Goal: Task Accomplishment & Management: Manage account settings

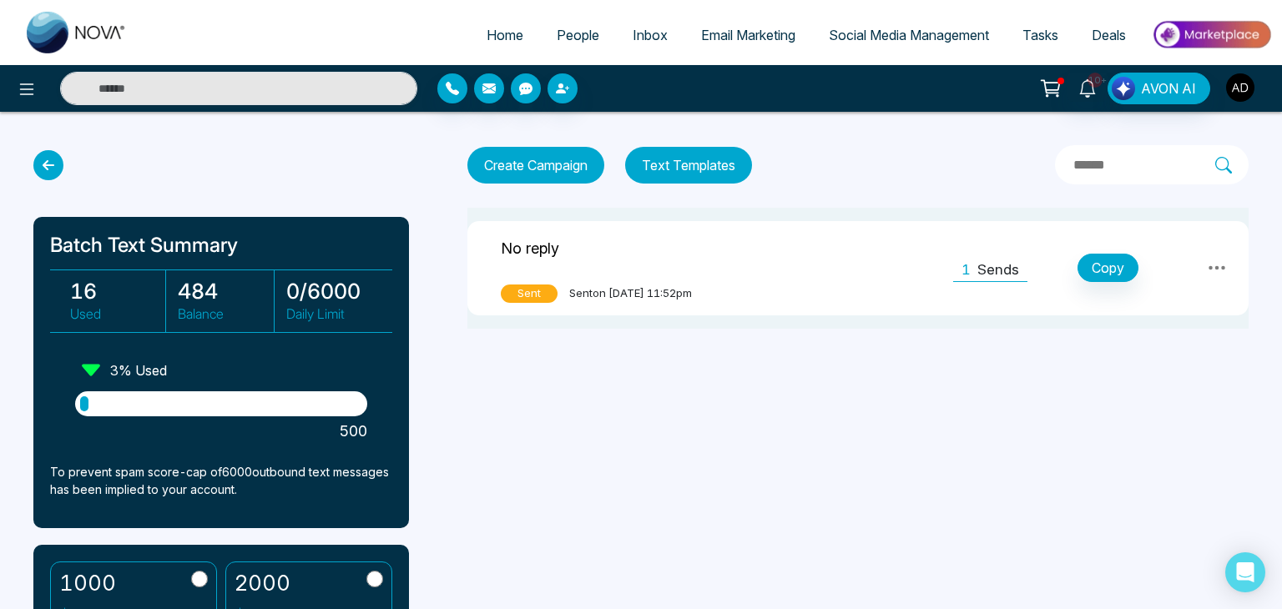
drag, startPoint x: 0, startPoint y: 0, endPoint x: 1241, endPoint y: 98, distance: 1244.5
click at [1241, 98] on img "button" at bounding box center [1240, 87] width 28 height 28
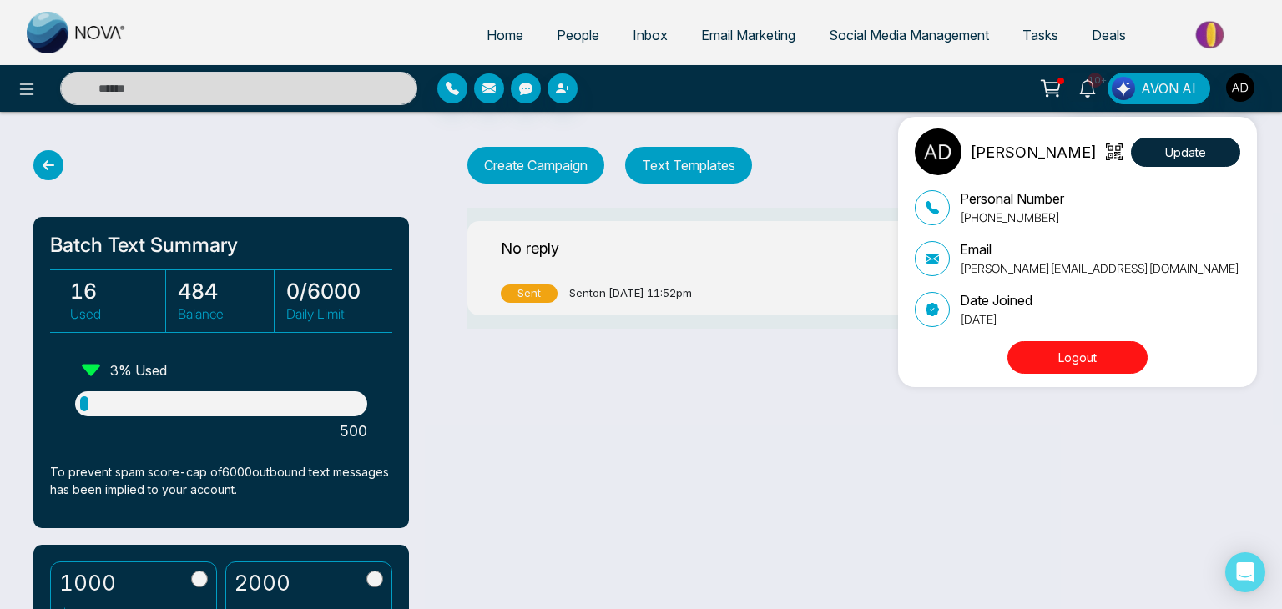
click at [746, 481] on div "[PERSON_NAME] Update Personal Number [PHONE_NUMBER] Email [PERSON_NAME][EMAIL_A…" at bounding box center [641, 304] width 1282 height 609
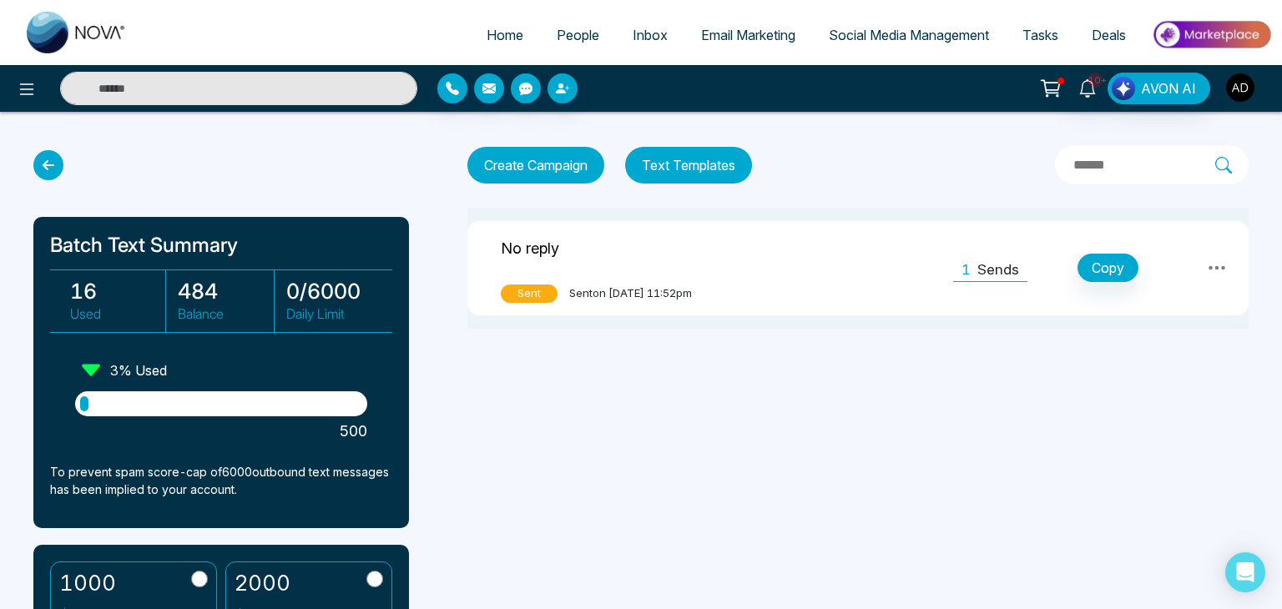
click at [1248, 88] on img "button" at bounding box center [1240, 87] width 28 height 28
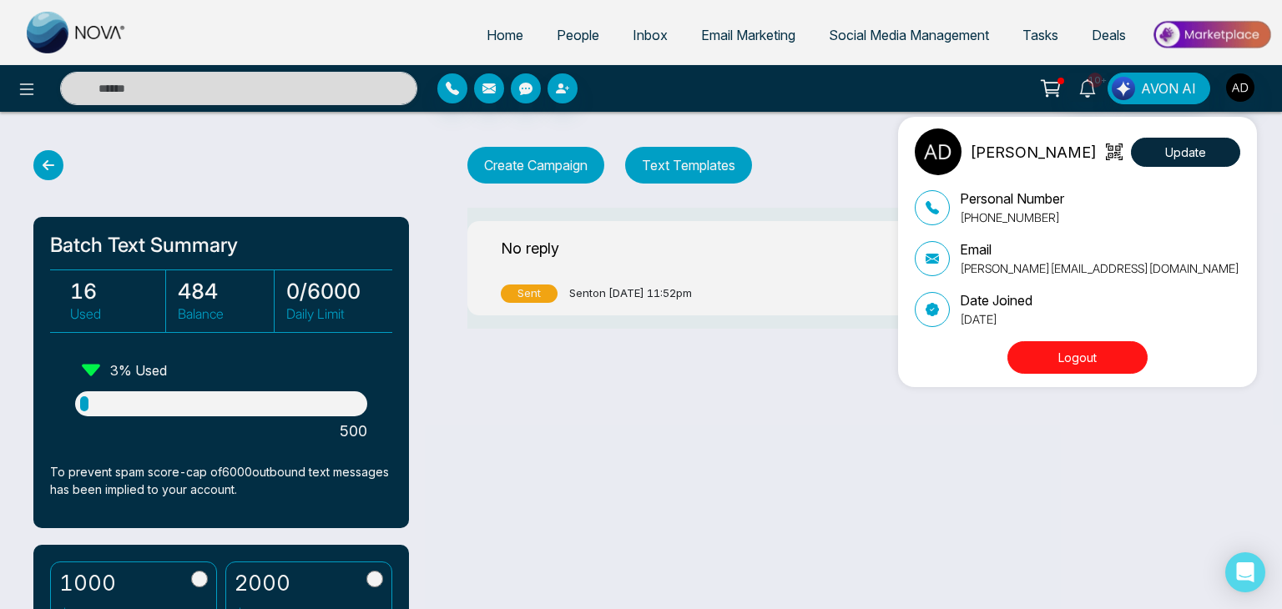
click at [970, 269] on p "[PERSON_NAME][EMAIL_ADDRESS][DOMAIN_NAME]" at bounding box center [1100, 268] width 280 height 18
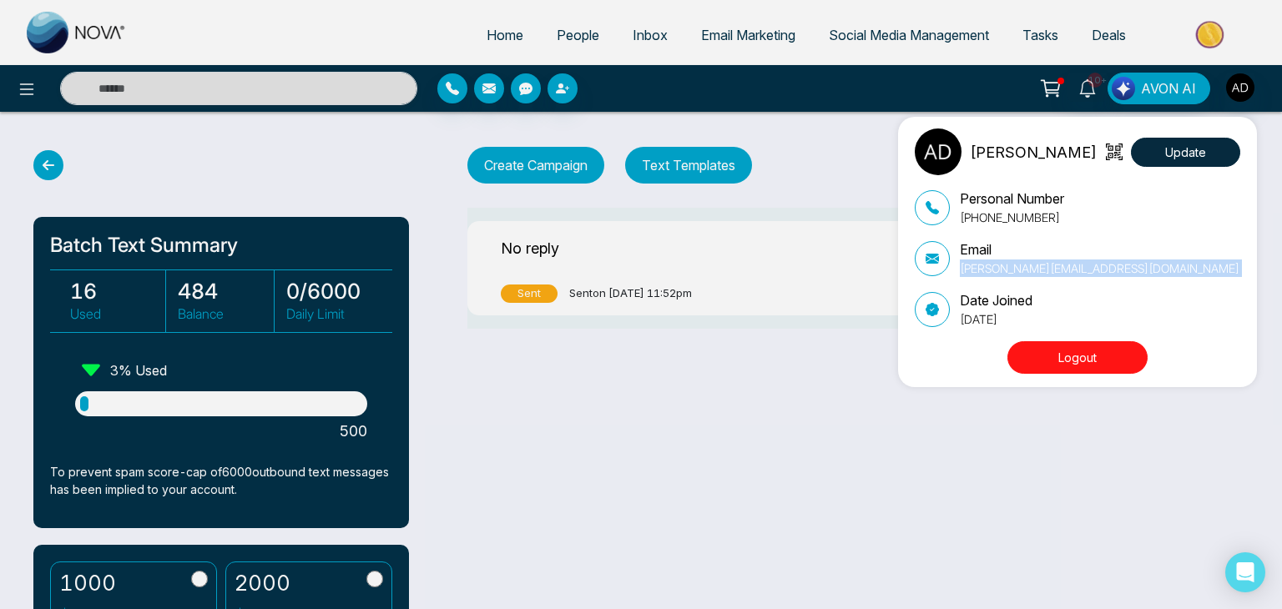
click at [970, 269] on p "[PERSON_NAME][EMAIL_ADDRESS][DOMAIN_NAME]" at bounding box center [1100, 268] width 280 height 18
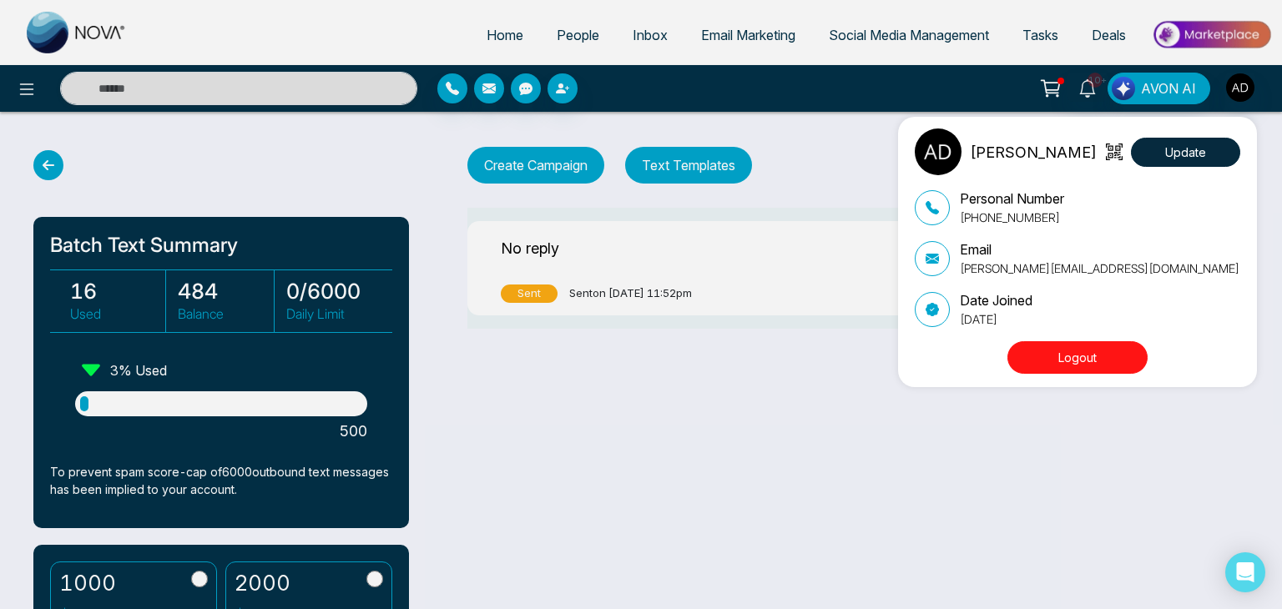
click at [797, 134] on div "[PERSON_NAME] Update Personal Number [PHONE_NUMBER] Email [PERSON_NAME][EMAIL_A…" at bounding box center [641, 304] width 1282 height 609
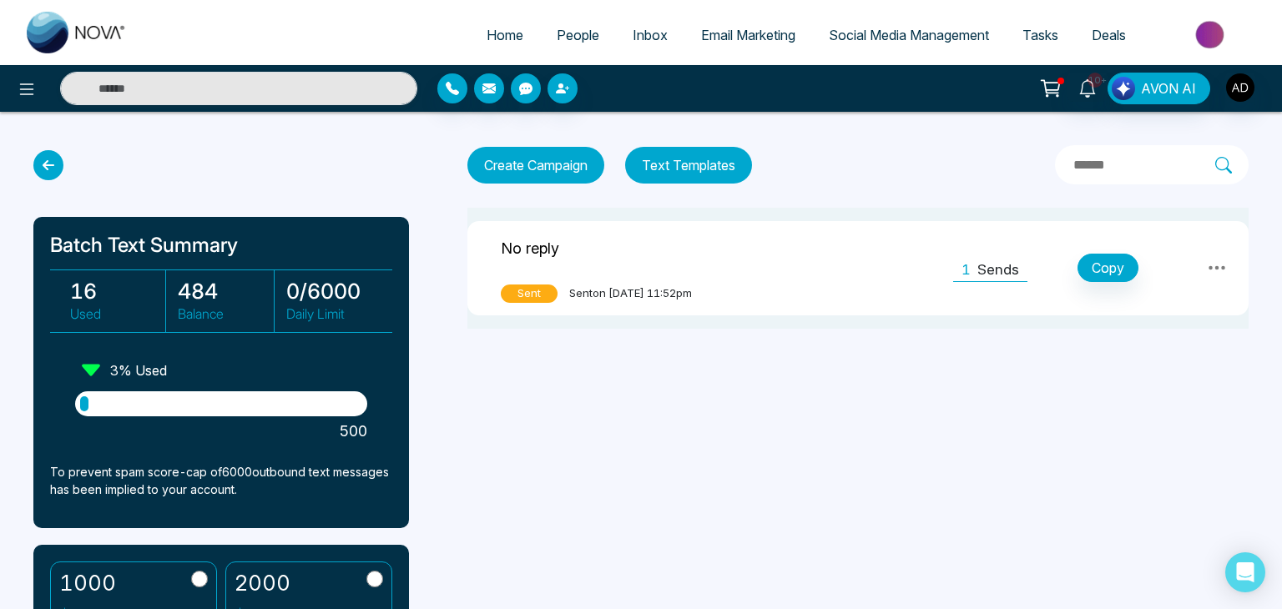
click at [1195, 38] on img at bounding box center [1211, 35] width 121 height 38
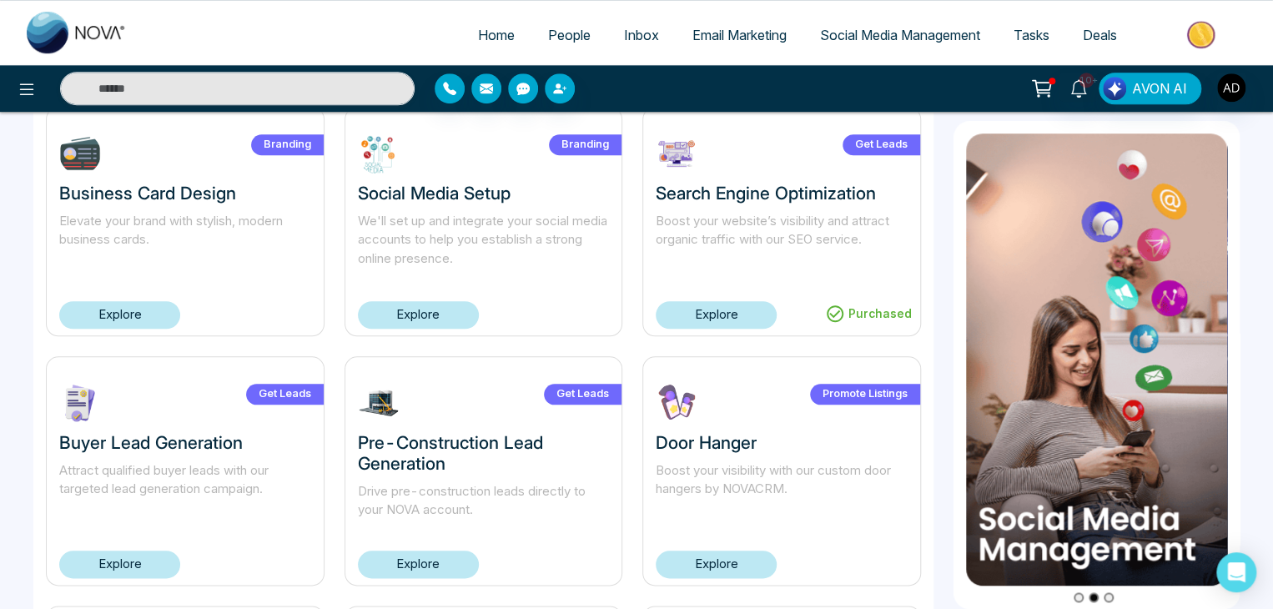
scroll to position [601, 0]
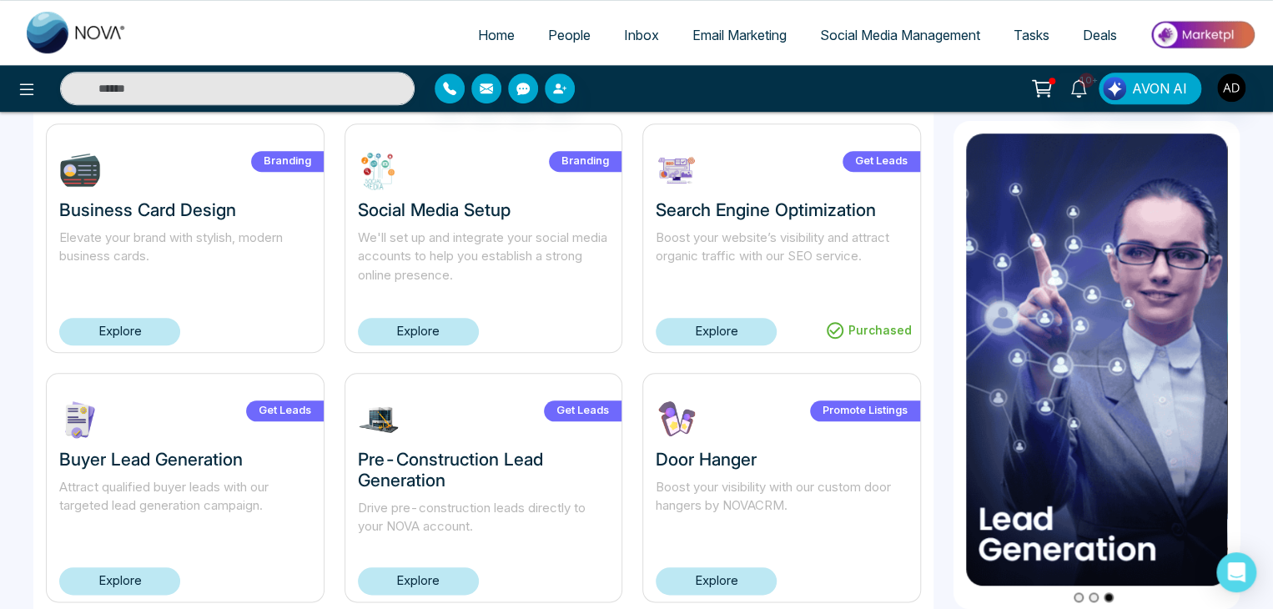
click at [758, 217] on h3 "Search Engine Optimization" at bounding box center [782, 209] width 252 height 21
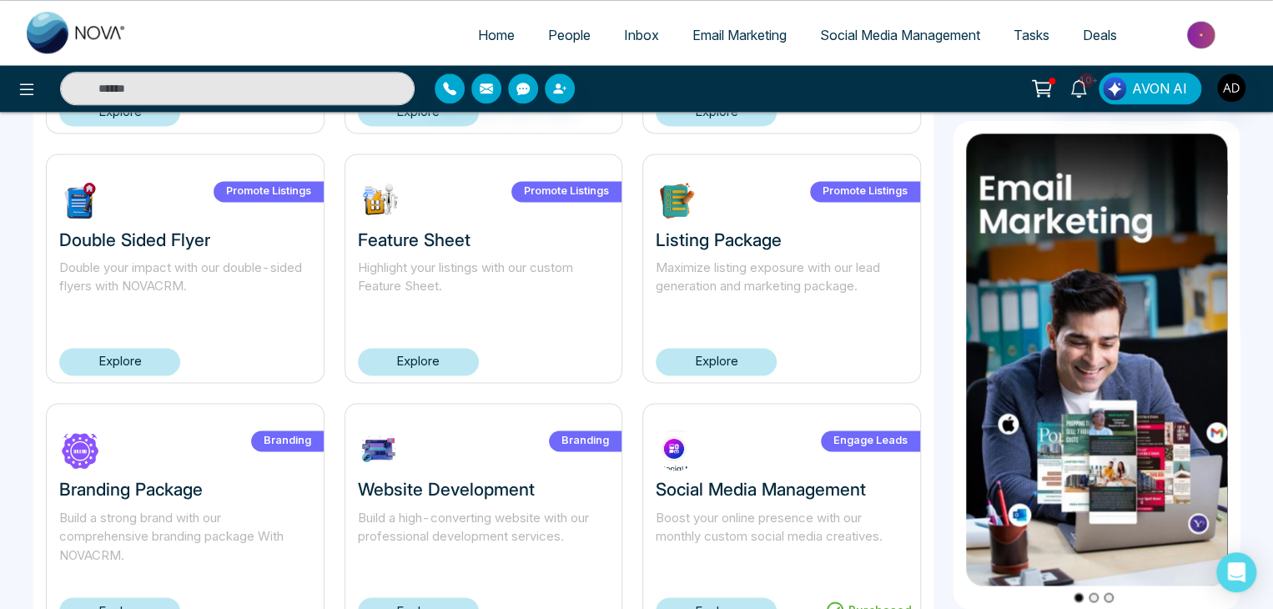
scroll to position [1141, 0]
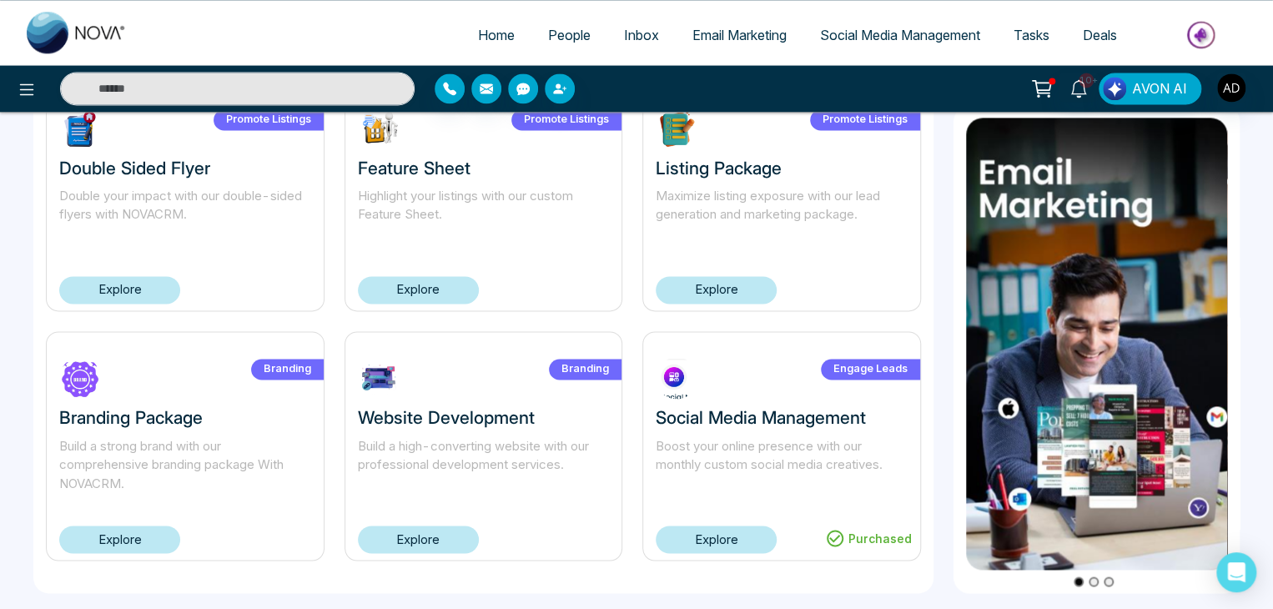
click at [753, 422] on h3 "Social Media Management" at bounding box center [782, 417] width 252 height 21
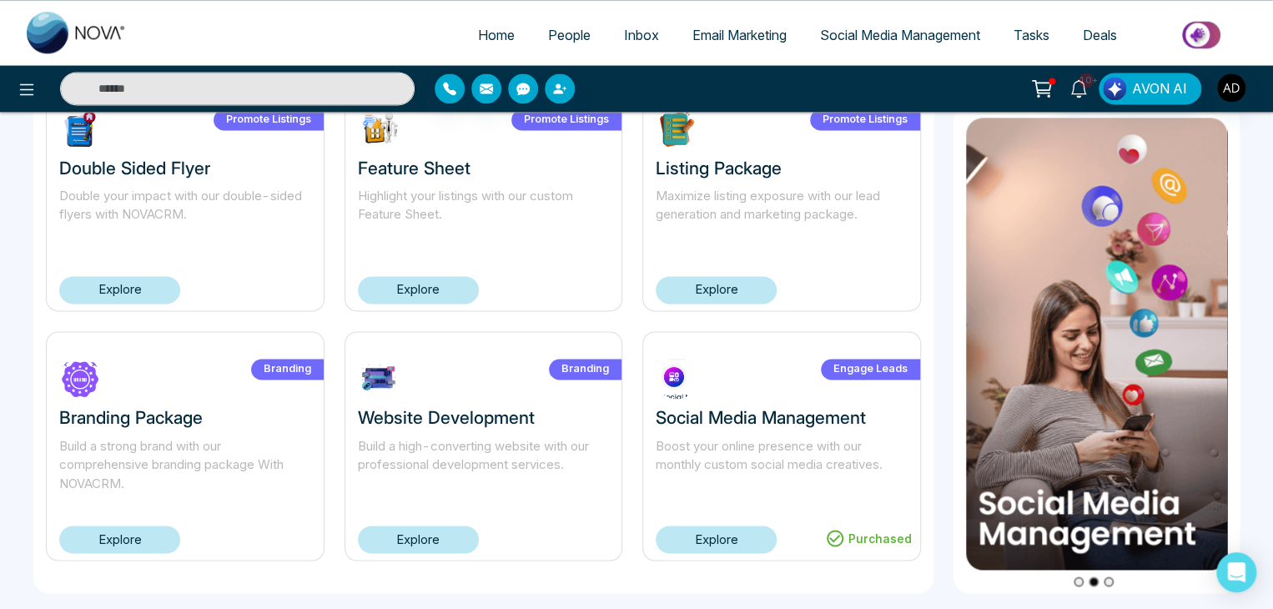
click at [486, 425] on h3 "Website Development" at bounding box center [484, 417] width 252 height 21
click at [442, 526] on link "Explore" at bounding box center [418, 540] width 121 height 28
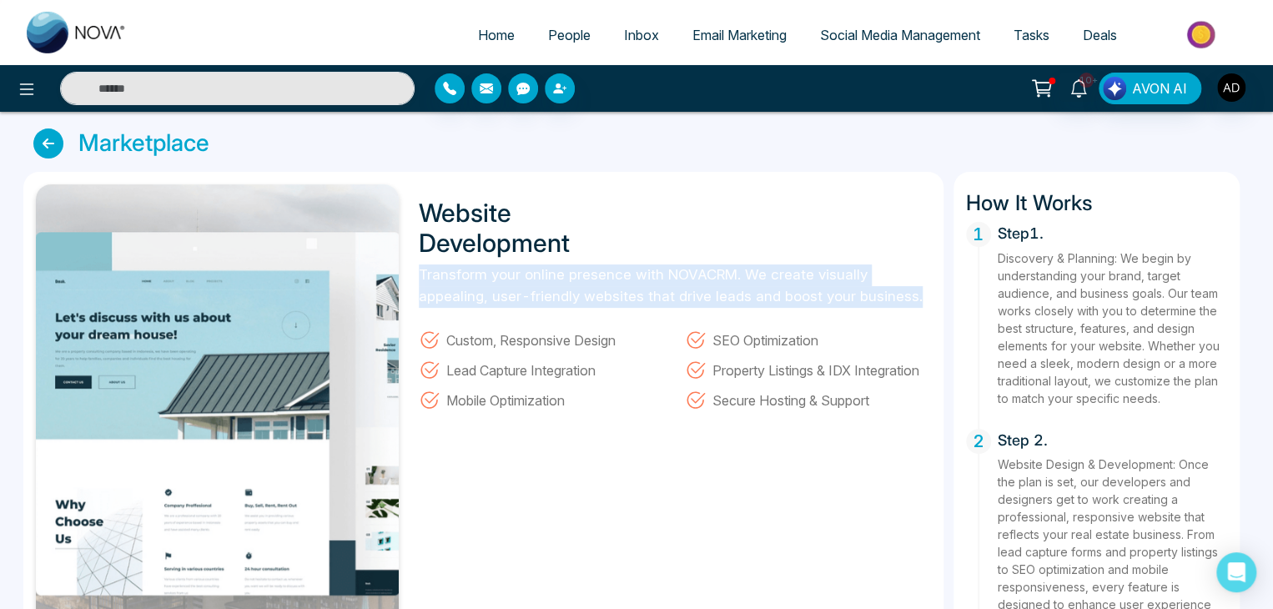
drag, startPoint x: 421, startPoint y: 278, endPoint x: 925, endPoint y: 303, distance: 505.4
click at [925, 303] on p "Transform your online presence with NOVACRM. We create visually appealing, user…" at bounding box center [675, 285] width 512 height 43
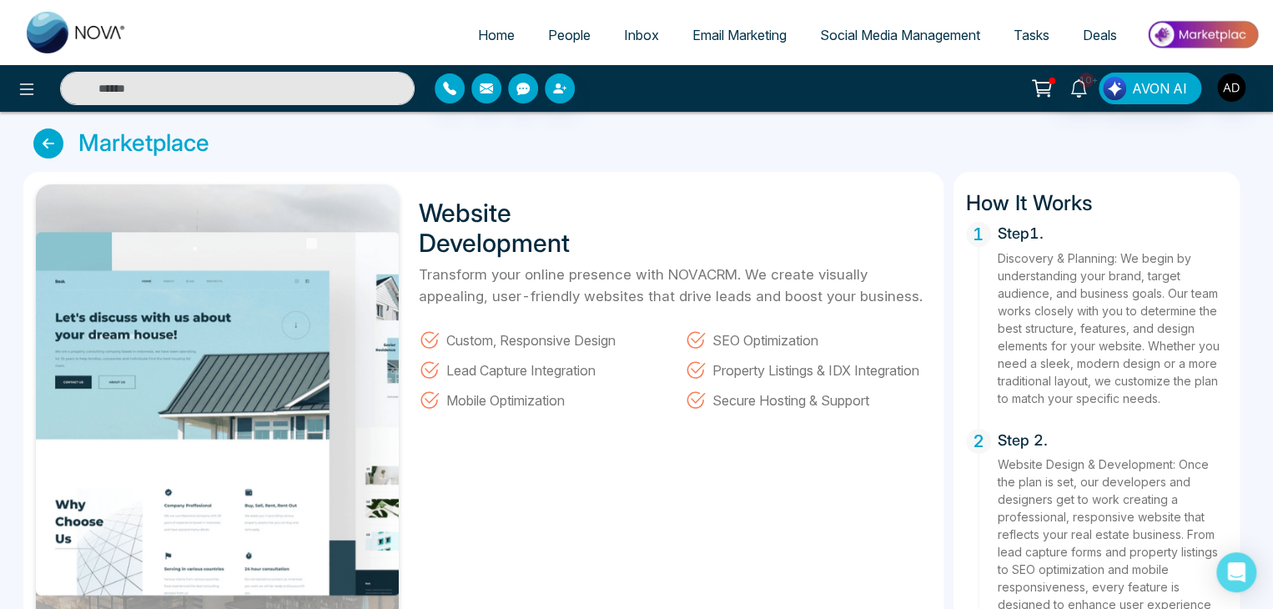
click at [511, 346] on span "Custom, Responsive Design" at bounding box center [530, 340] width 169 height 22
click at [754, 335] on span "SEO Optimization" at bounding box center [766, 340] width 106 height 22
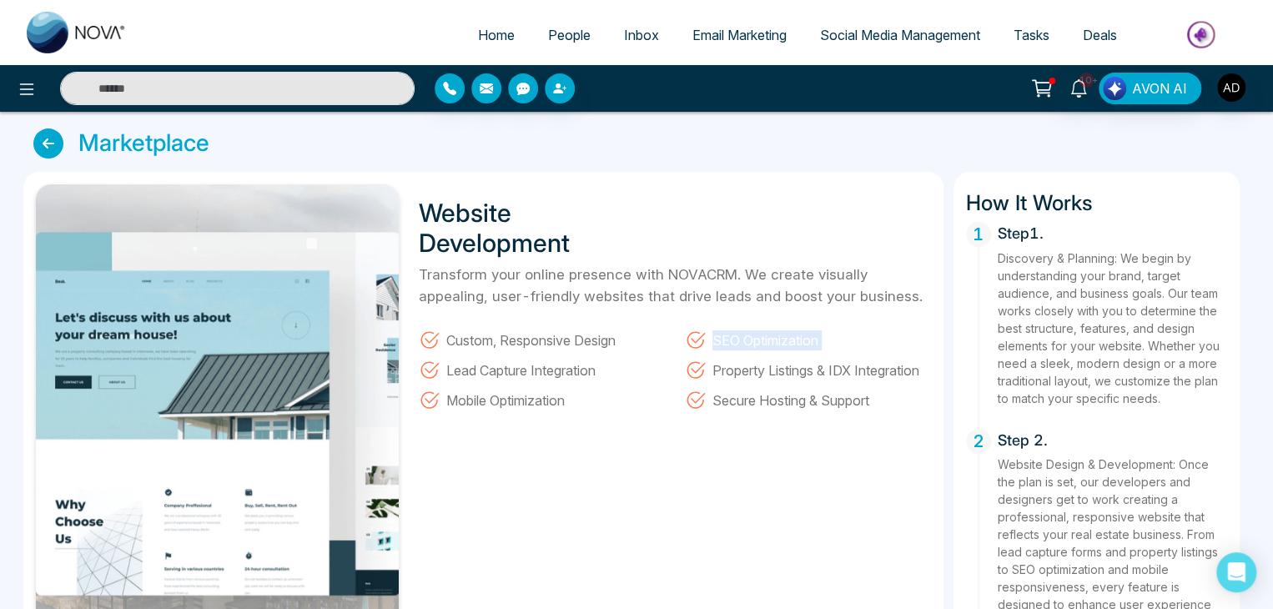
click at [754, 335] on span "SEO Optimization" at bounding box center [766, 340] width 106 height 22
click at [552, 374] on span "Lead Capture Integration" at bounding box center [520, 370] width 149 height 22
click at [784, 370] on span "Property Listings & IDX Integration" at bounding box center [816, 370] width 207 height 22
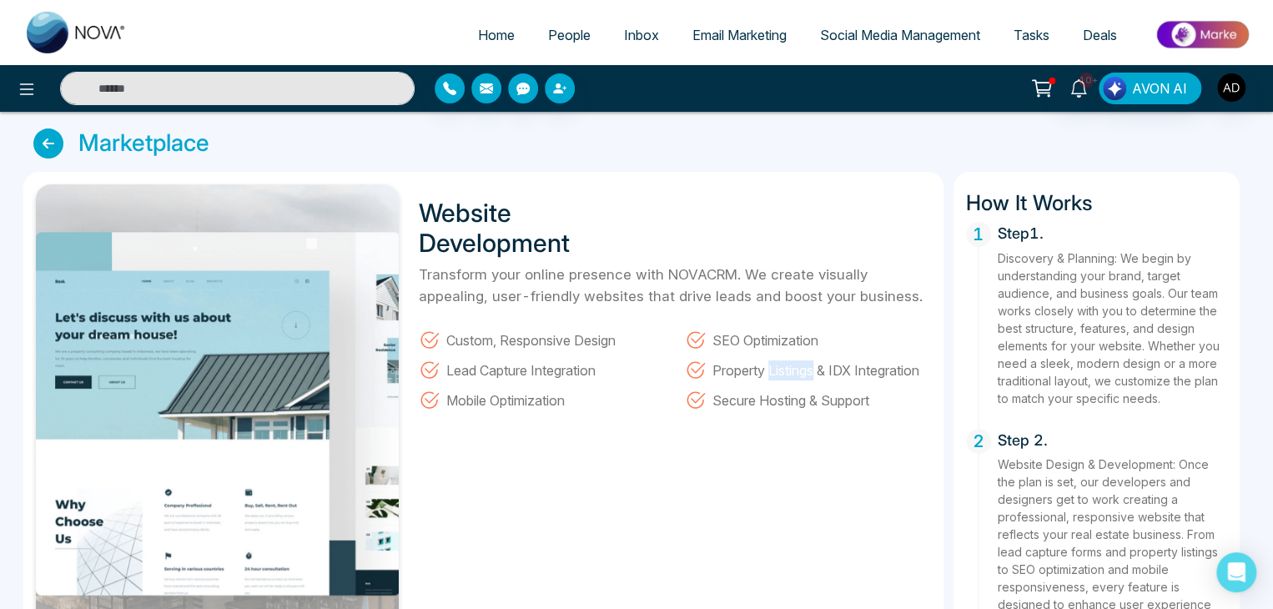
click at [784, 370] on span "Property Listings & IDX Integration" at bounding box center [816, 370] width 207 height 22
click at [457, 406] on span "Mobile Optimization" at bounding box center [505, 400] width 118 height 22
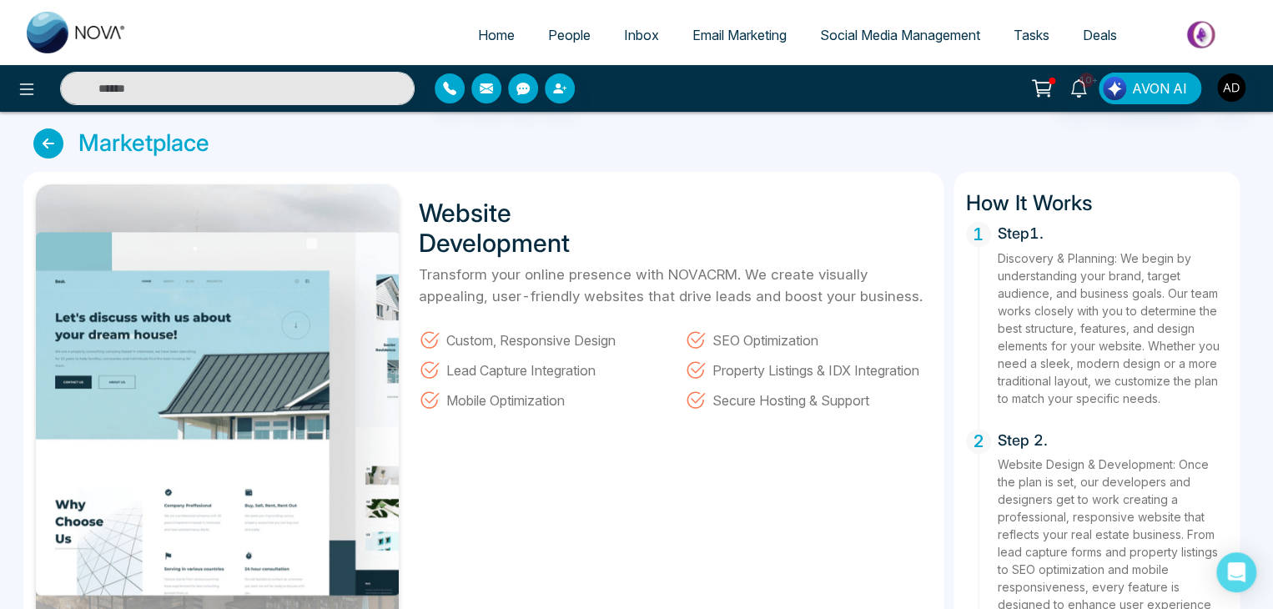
click at [798, 397] on span "Secure Hosting & Support" at bounding box center [791, 400] width 157 height 22
click at [569, 38] on span "People" at bounding box center [569, 35] width 43 height 17
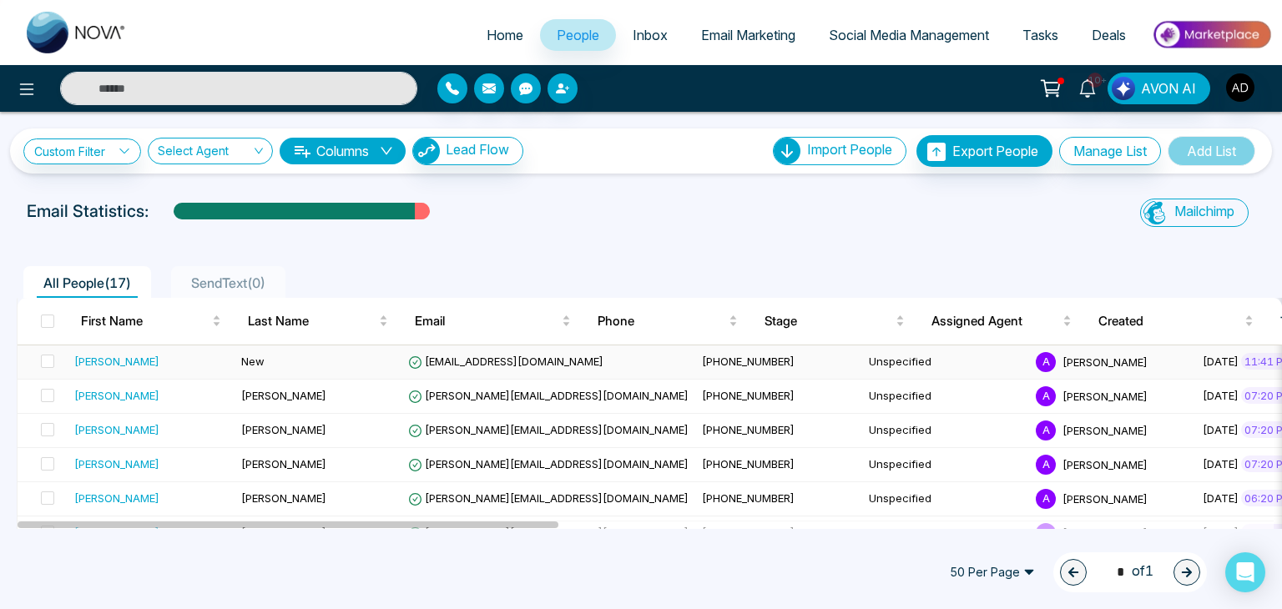
click at [474, 365] on span "[EMAIL_ADDRESS][DOMAIN_NAME]" at bounding box center [505, 361] width 195 height 13
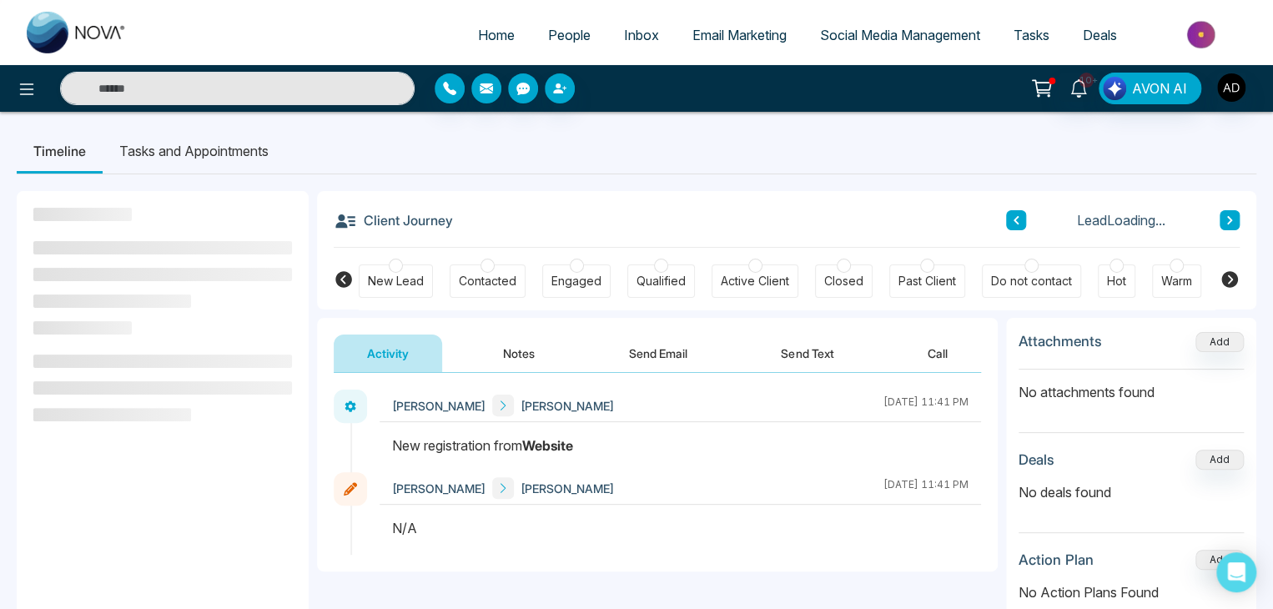
click at [497, 456] on div at bounding box center [681, 454] width 602 height 37
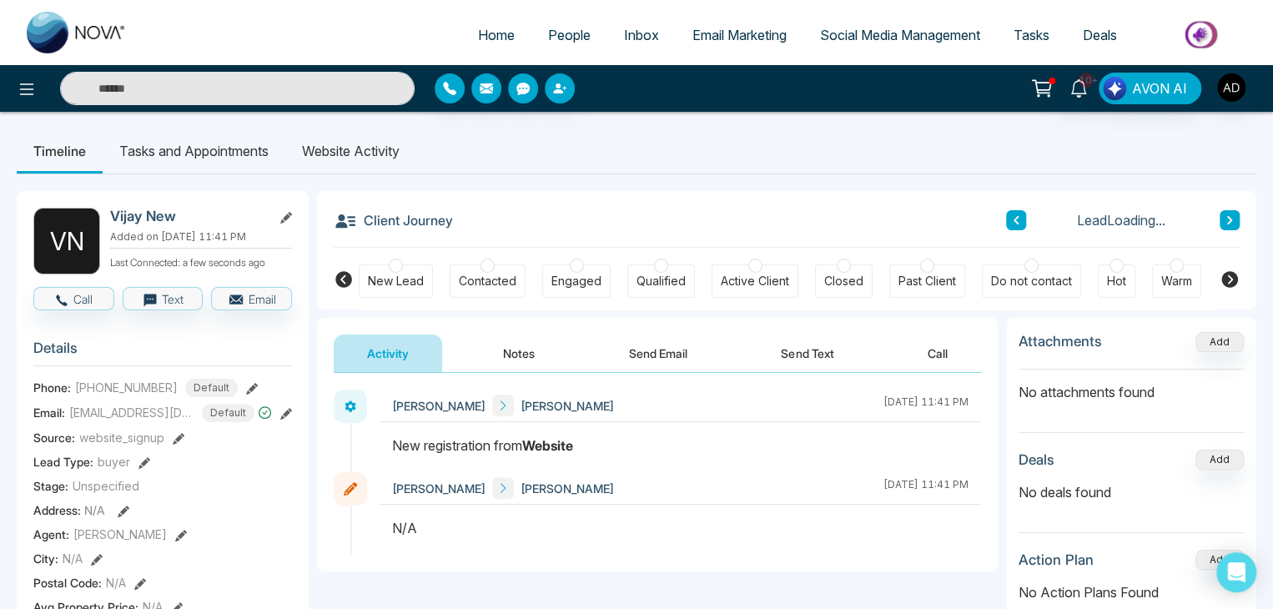
click at [497, 456] on div at bounding box center [681, 454] width 602 height 37
click at [964, 411] on div "[DATE] 11:41 PM" at bounding box center [926, 406] width 85 height 22
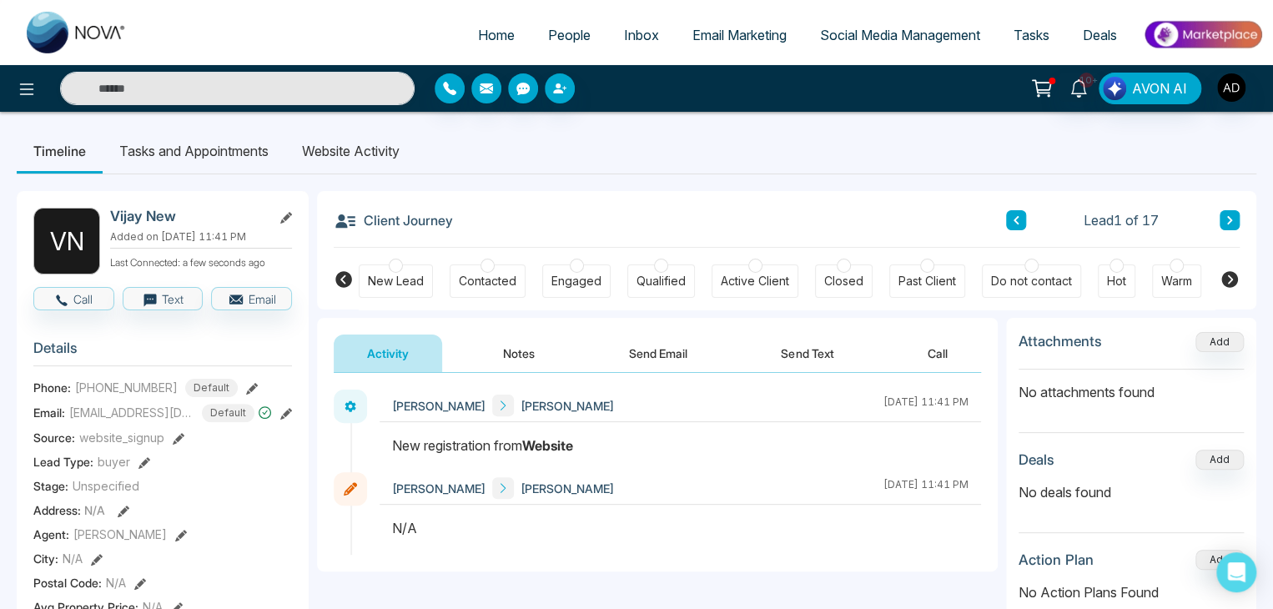
click at [534, 456] on div at bounding box center [681, 454] width 602 height 37
click at [343, 138] on li "Website Activity" at bounding box center [350, 150] width 131 height 45
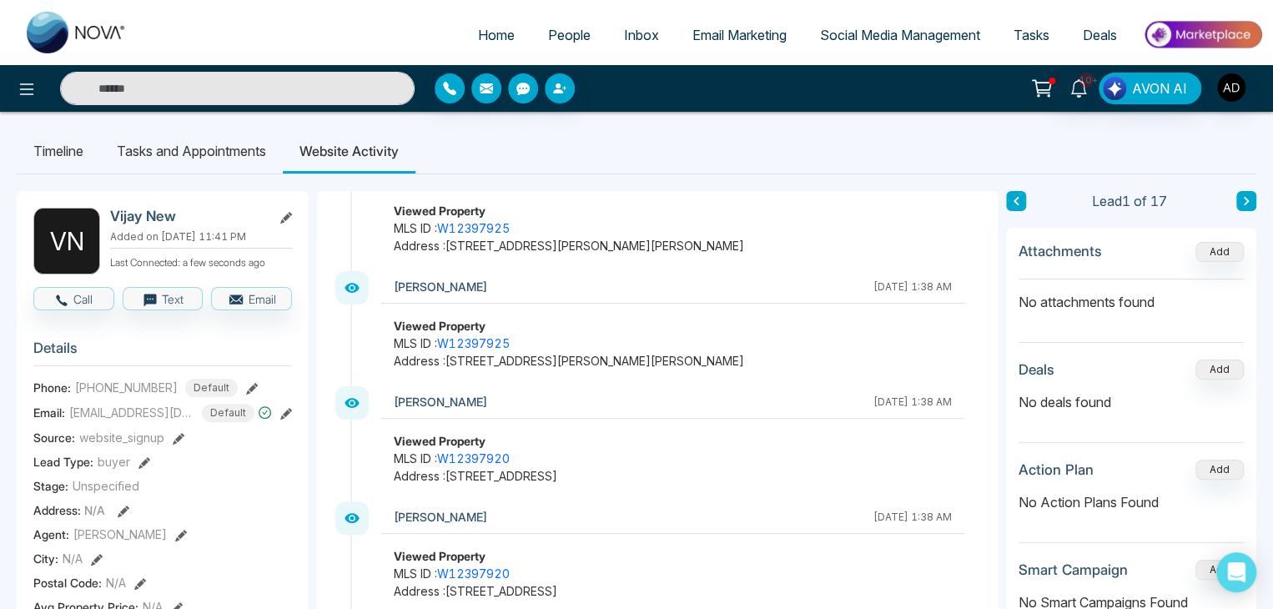
scroll to position [223, 0]
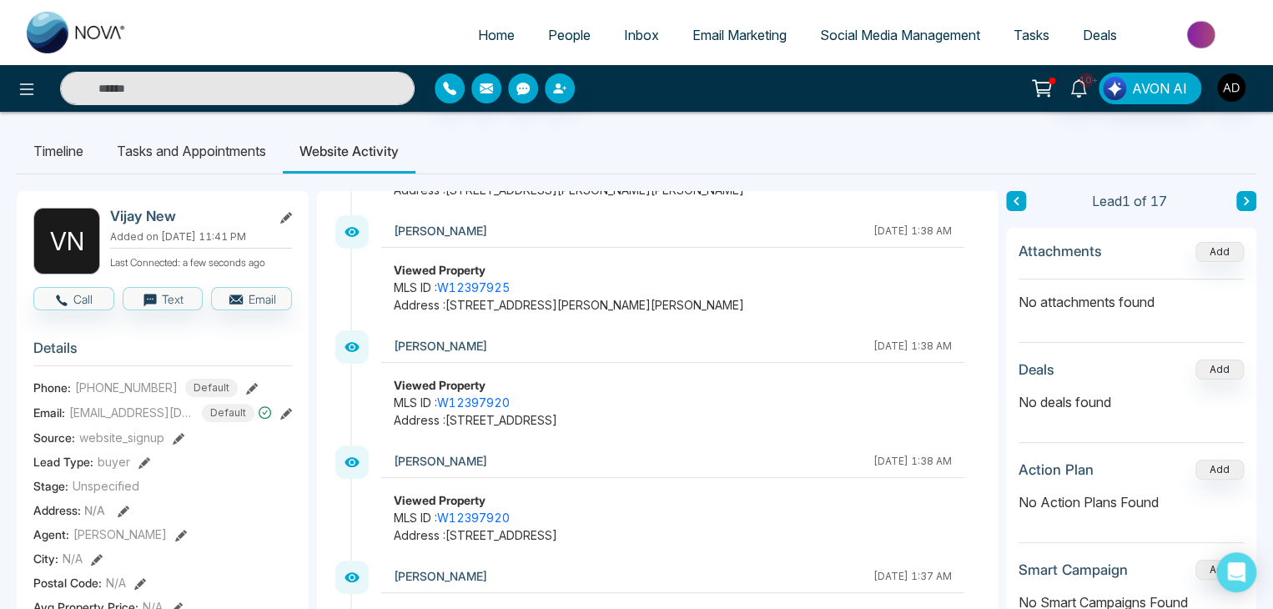
drag, startPoint x: 447, startPoint y: 423, endPoint x: 729, endPoint y: 439, distance: 282.5
click at [729, 439] on div "Vijay [DATE] 1:38 AM Viewed Property MLS ID : W12397920 Address : [STREET_ADDRE…" at bounding box center [665, 387] width 631 height 115
click at [474, 404] on link "W12397920" at bounding box center [473, 402] width 73 height 14
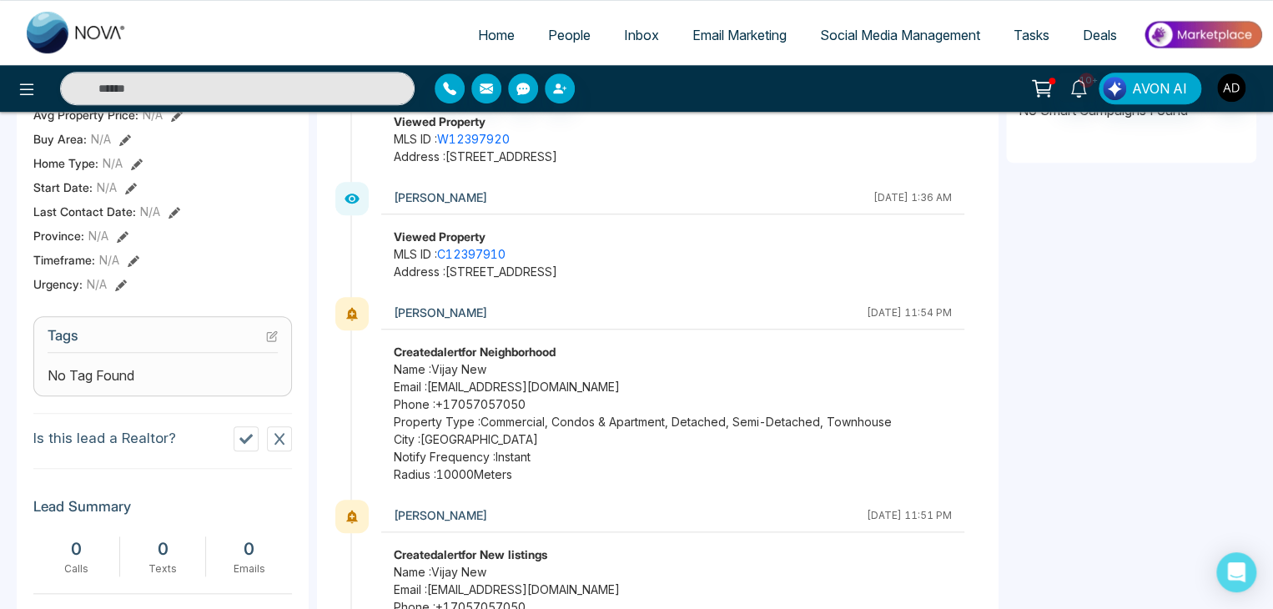
scroll to position [496, 0]
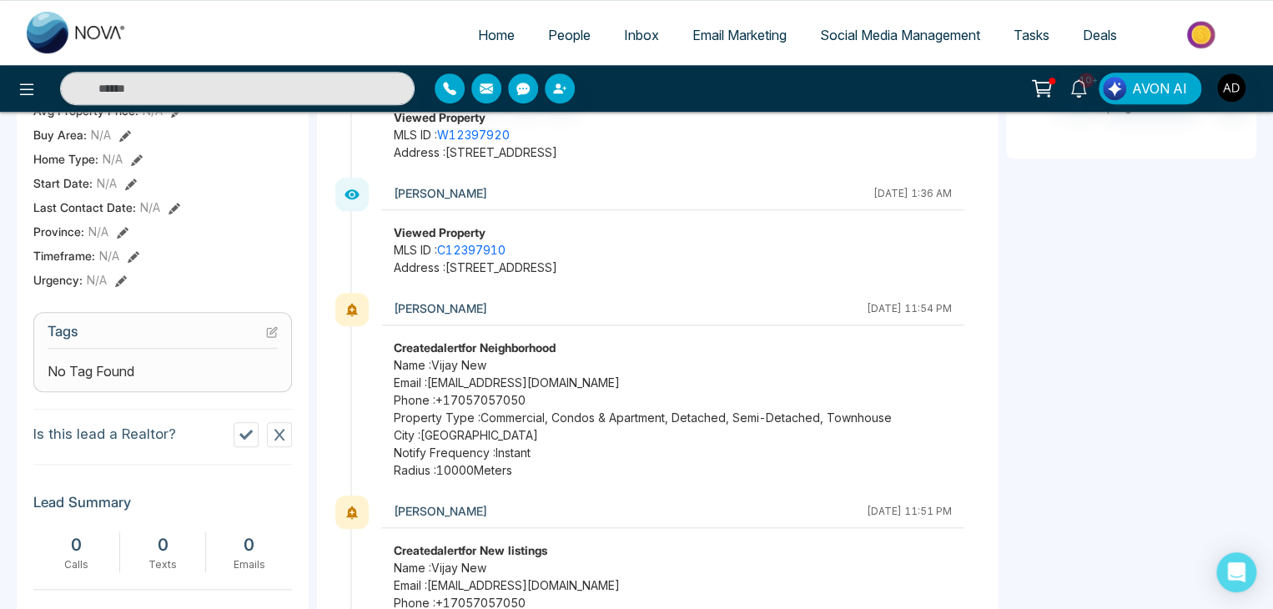
drag, startPoint x: 491, startPoint y: 356, endPoint x: 524, endPoint y: 366, distance: 34.8
click at [524, 366] on span "Name : [PERSON_NAME]" at bounding box center [673, 365] width 558 height 18
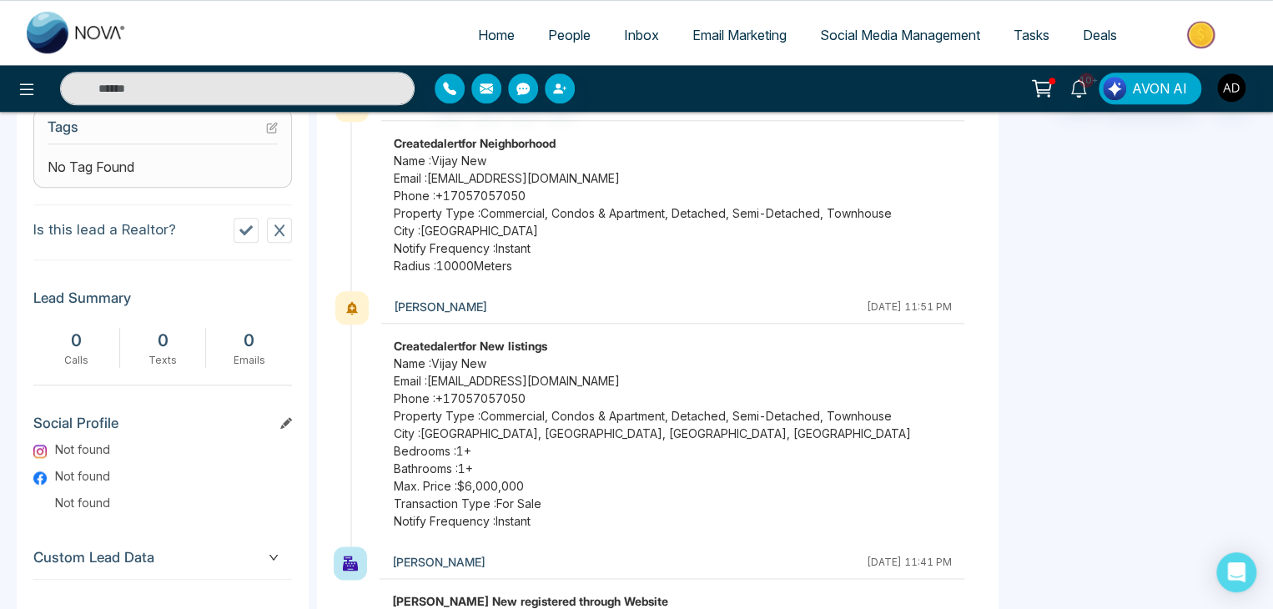
scroll to position [784, 0]
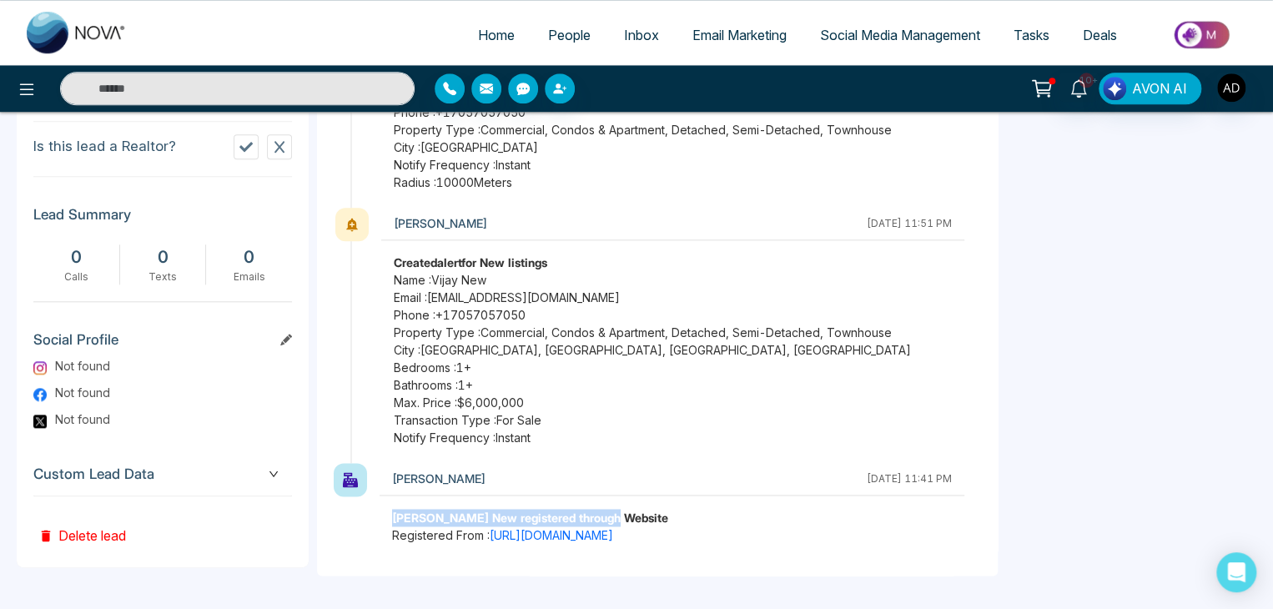
drag, startPoint x: 394, startPoint y: 515, endPoint x: 655, endPoint y: 505, distance: 261.3
click at [655, 505] on div "[PERSON_NAME] [DATE] 11:41 PM [PERSON_NAME] registered through Website Register…" at bounding box center [672, 503] width 585 height 81
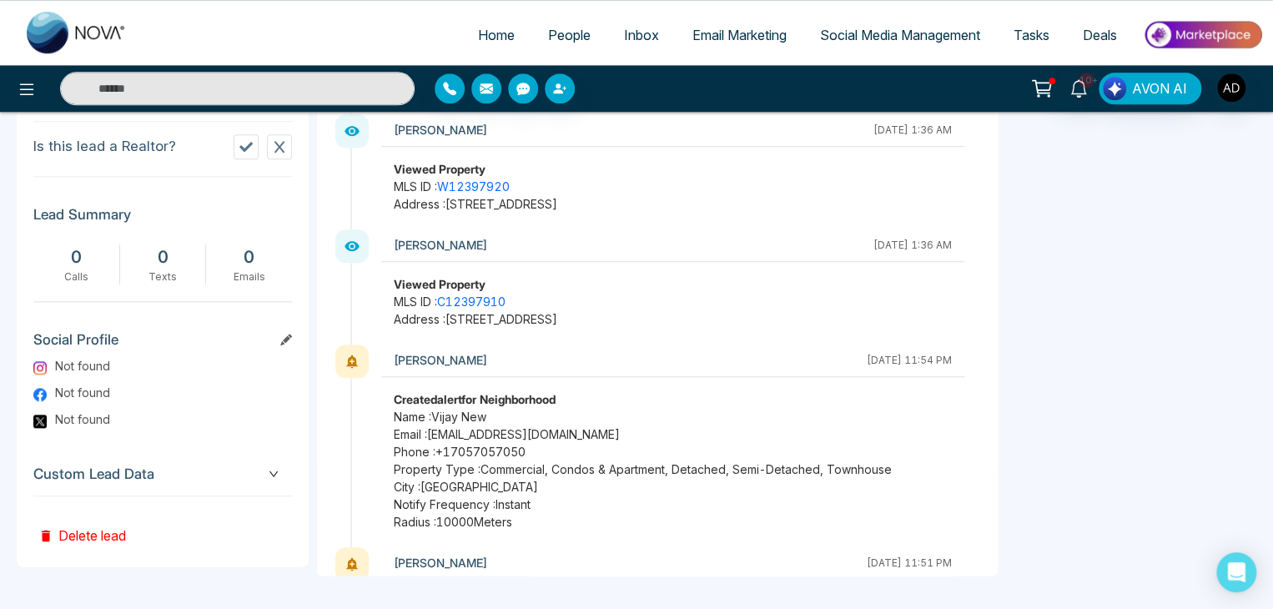
scroll to position [0, 0]
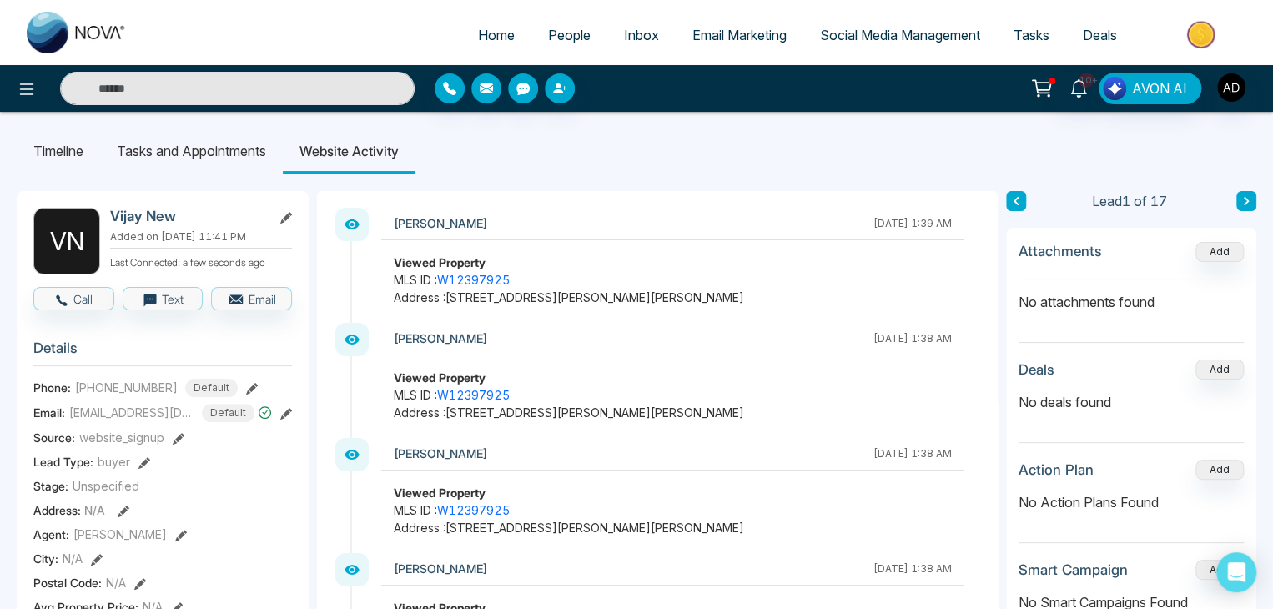
click at [587, 320] on div "Vijay [DATE] 1:39 AM Viewed Property MLS ID : W12397925 Address : [STREET_ADDRE…" at bounding box center [665, 265] width 631 height 115
click at [463, 277] on link "W12397925" at bounding box center [473, 280] width 73 height 14
click at [55, 158] on li "Timeline" at bounding box center [58, 150] width 83 height 45
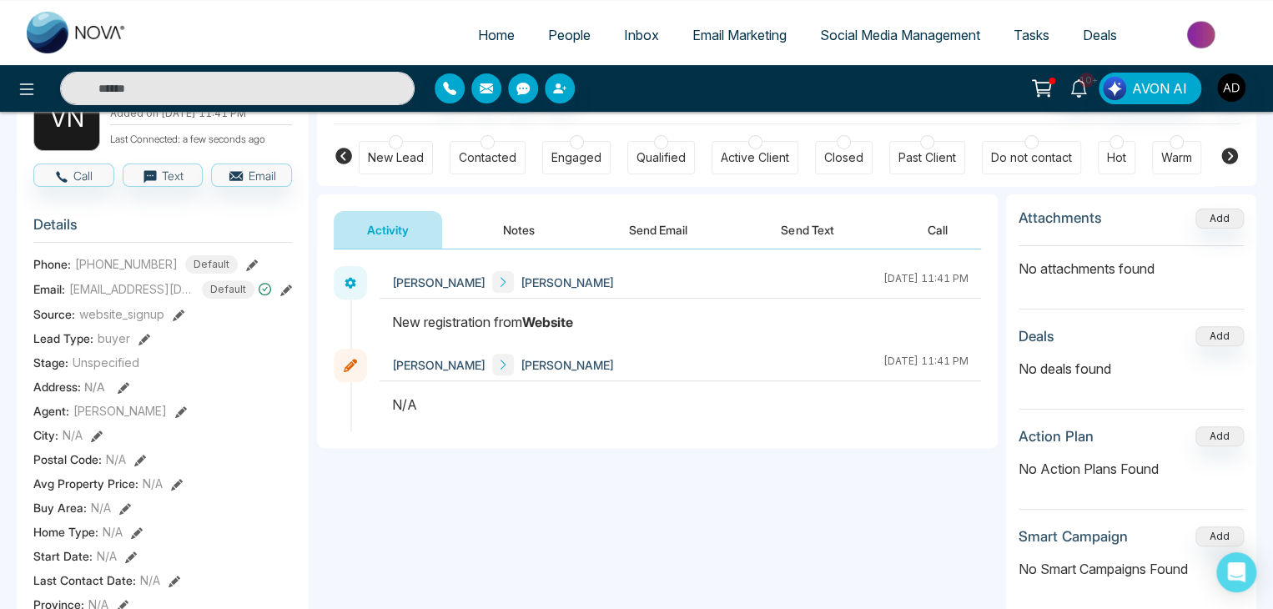
scroll to position [125, 0]
click at [678, 225] on button "Send Email" at bounding box center [658, 228] width 125 height 38
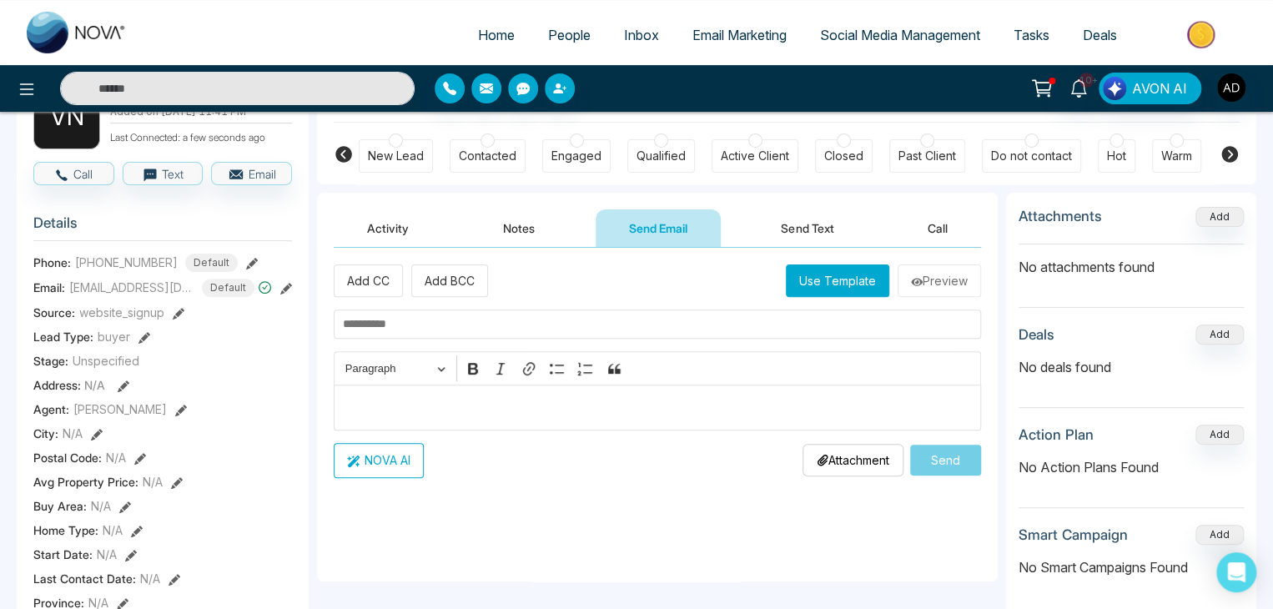
click at [793, 235] on button "Send Text" at bounding box center [807, 228] width 119 height 38
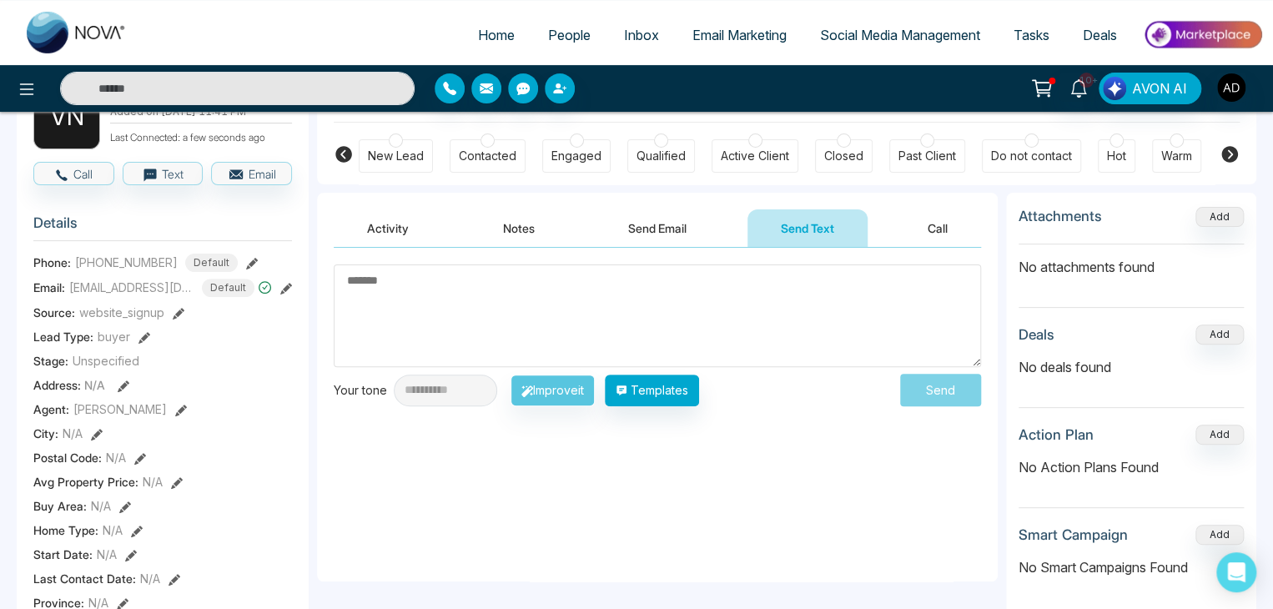
click at [666, 300] on textarea at bounding box center [657, 315] width 647 height 103
click at [931, 375] on span "Send" at bounding box center [940, 390] width 81 height 33
click at [524, 212] on button "Notes" at bounding box center [519, 228] width 98 height 38
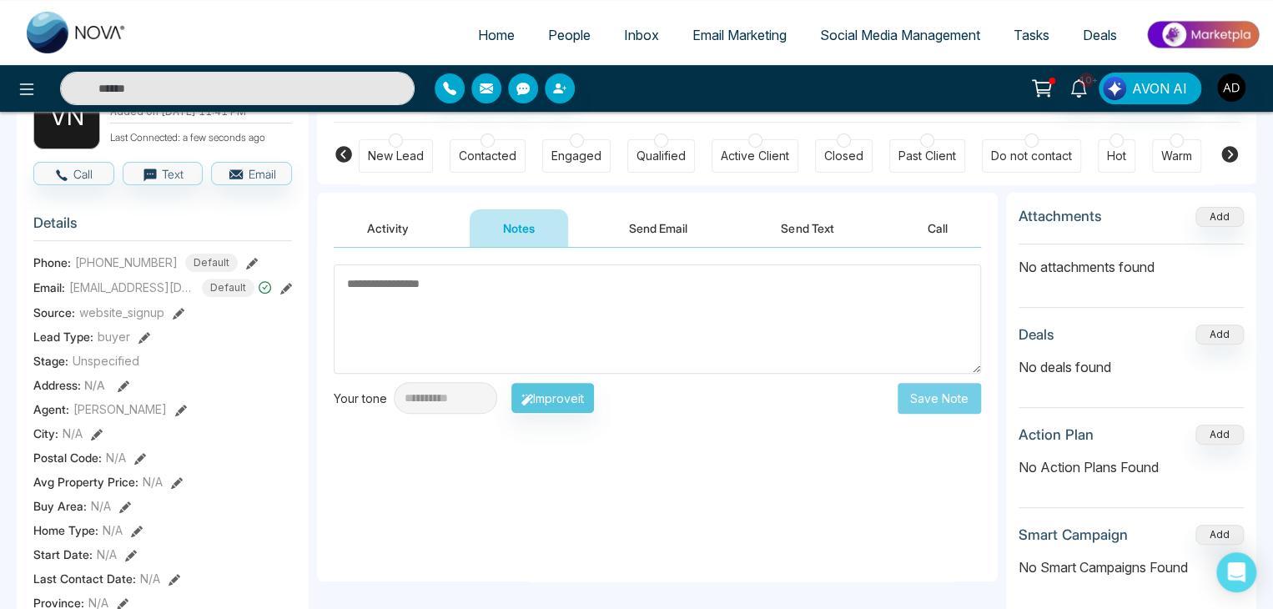
click at [657, 320] on textarea at bounding box center [657, 318] width 647 height 109
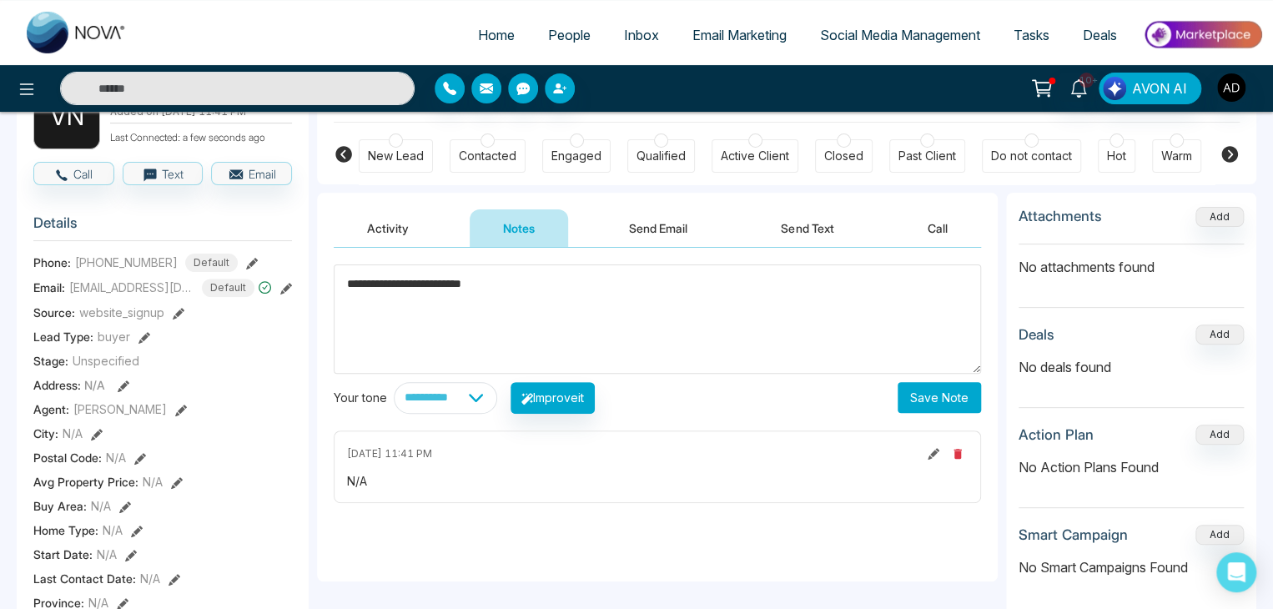
type textarea "**********"
click at [945, 393] on button "Save Note" at bounding box center [939, 397] width 83 height 31
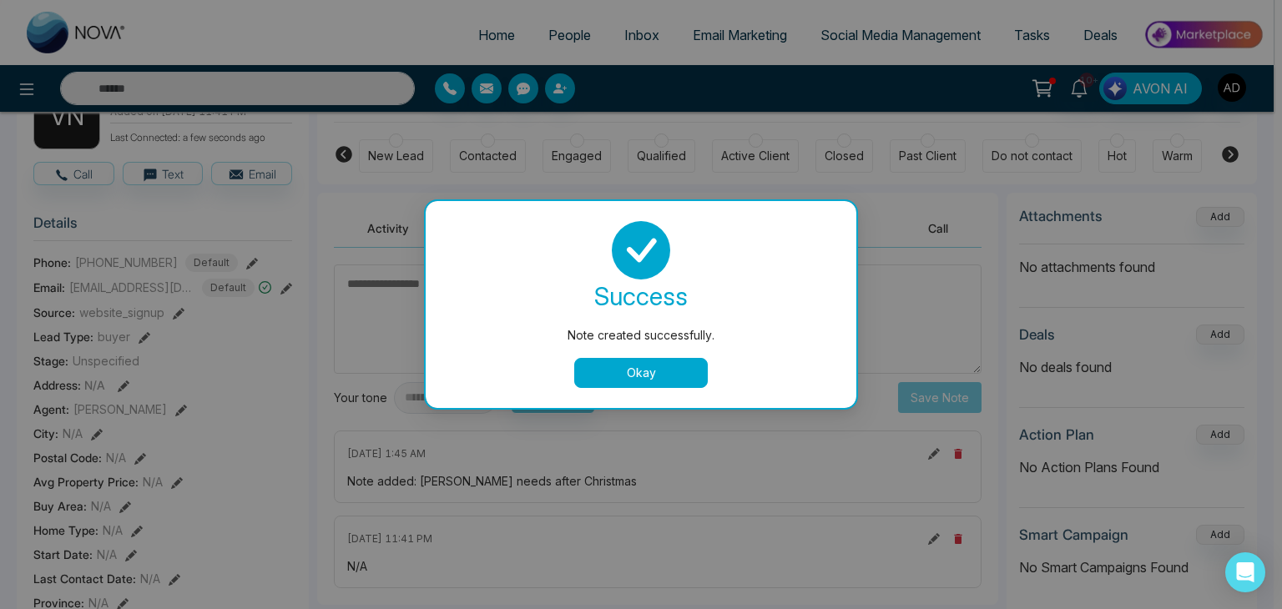
click at [639, 365] on button "Okay" at bounding box center [640, 373] width 133 height 30
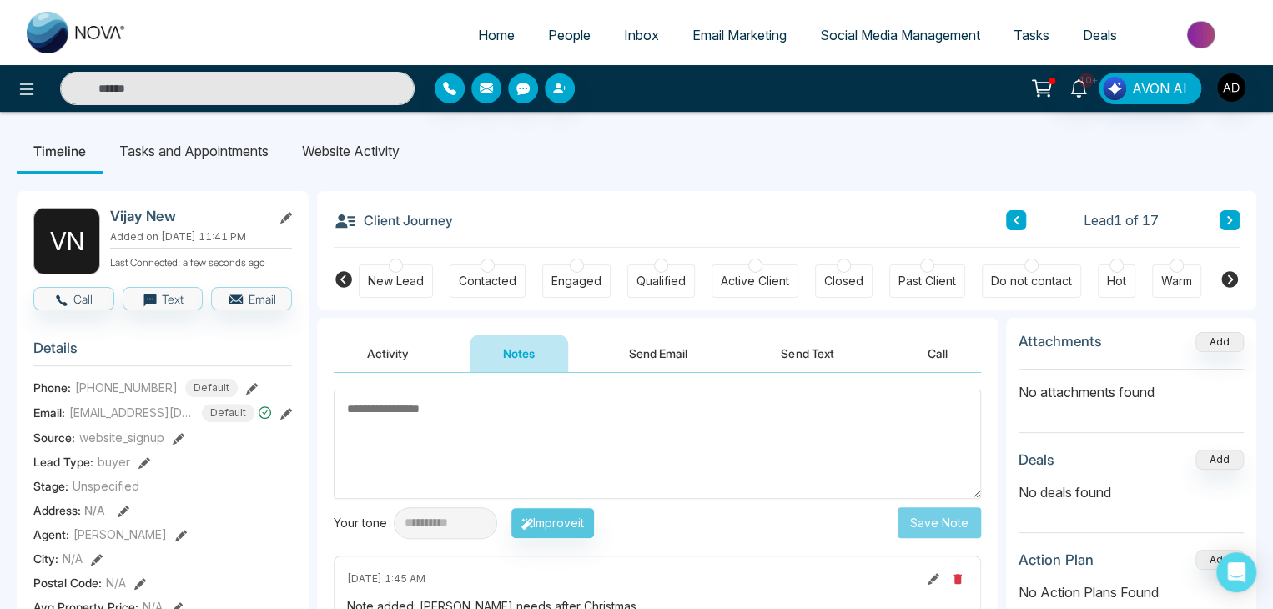
click at [390, 361] on button "Activity" at bounding box center [388, 354] width 108 height 38
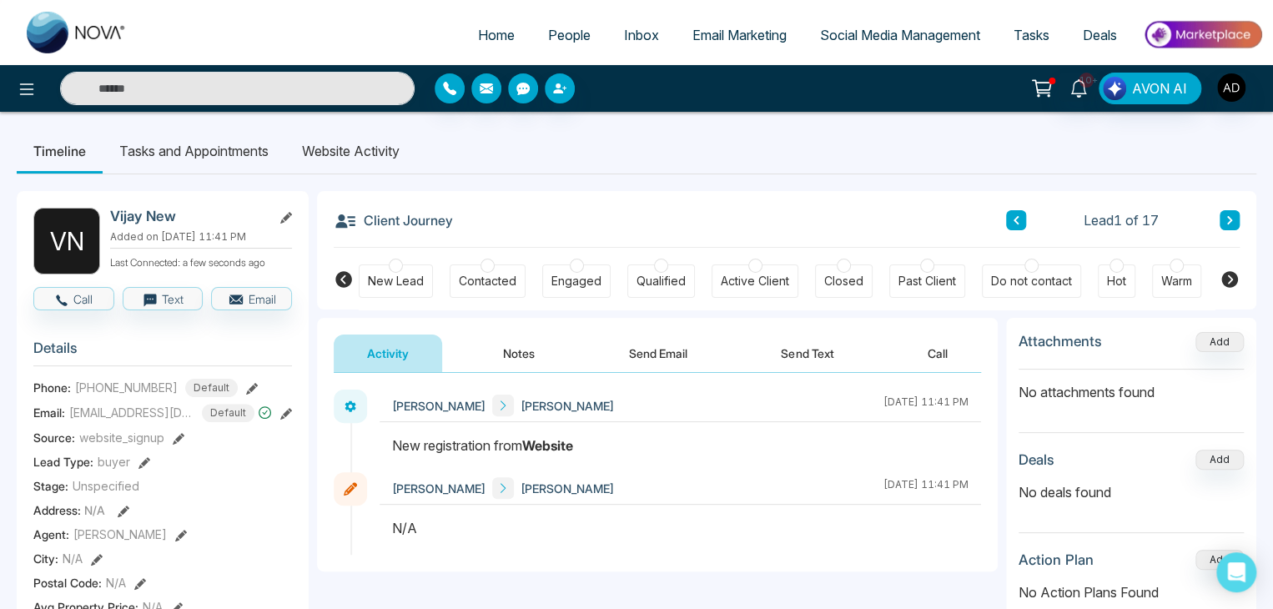
click at [514, 349] on button "Notes" at bounding box center [519, 354] width 98 height 38
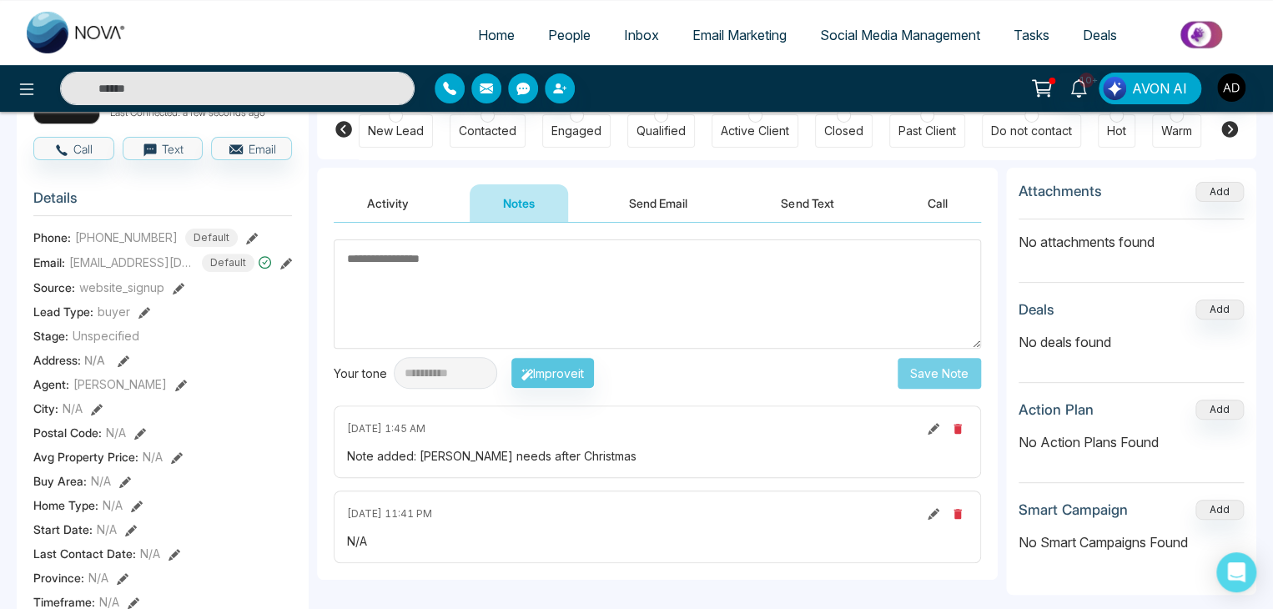
scroll to position [144, 0]
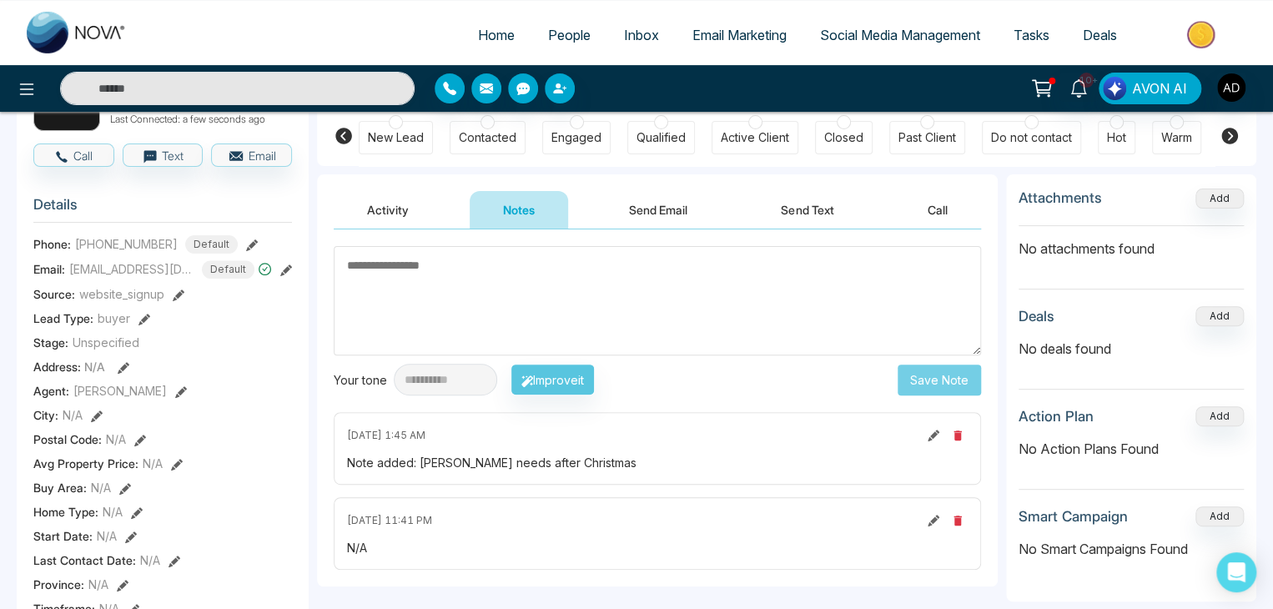
click at [395, 214] on button "Activity" at bounding box center [388, 210] width 108 height 38
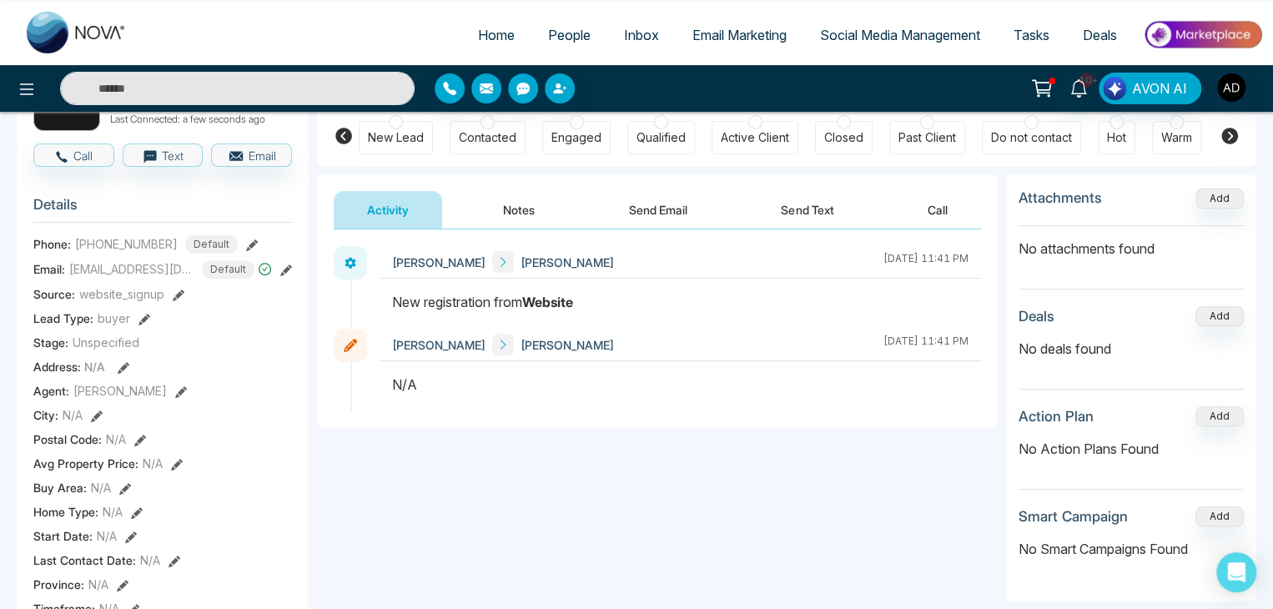
click at [499, 208] on button "Notes" at bounding box center [519, 210] width 98 height 38
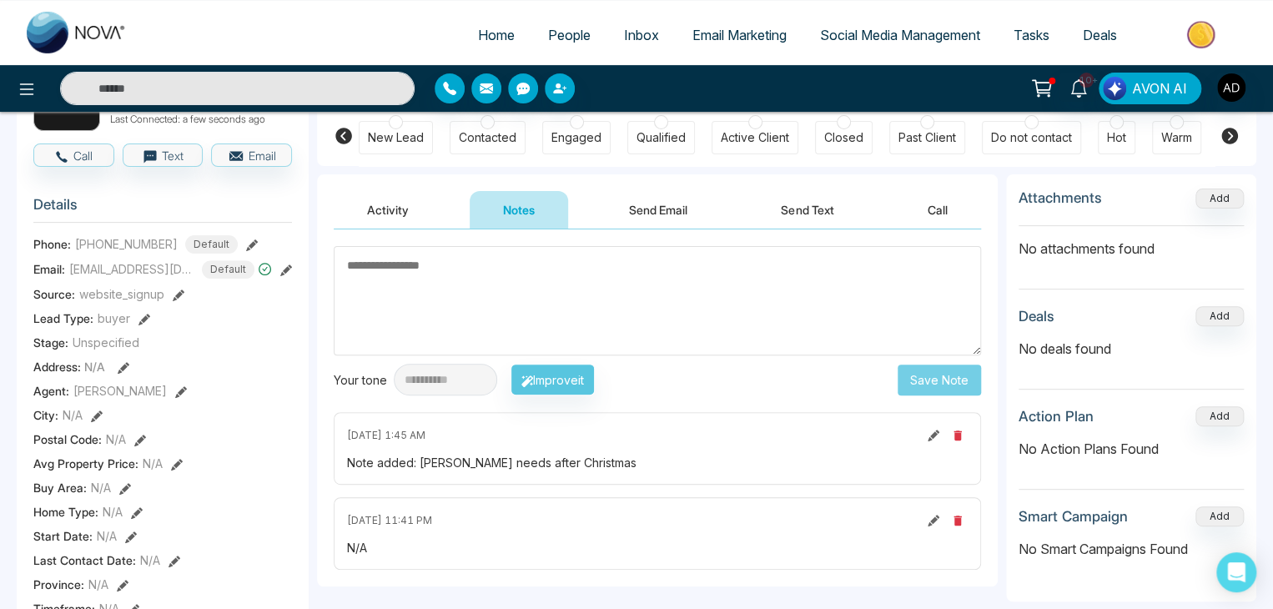
click at [834, 214] on button "Send Text" at bounding box center [807, 210] width 119 height 38
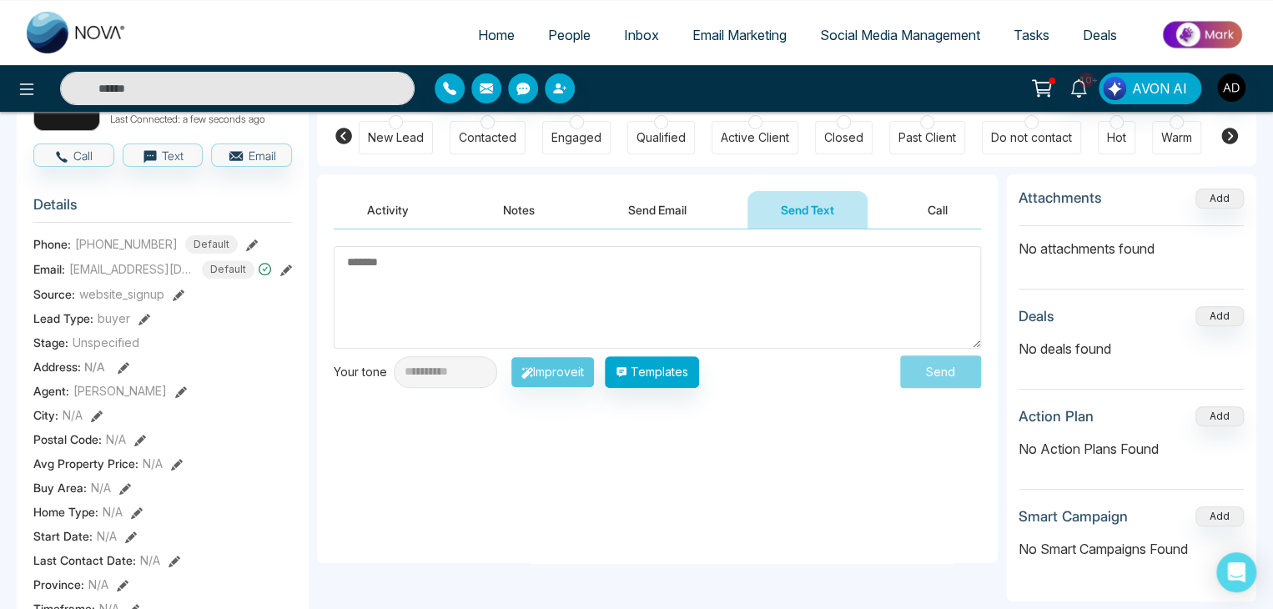
click at [627, 208] on button "Send Email" at bounding box center [657, 210] width 125 height 38
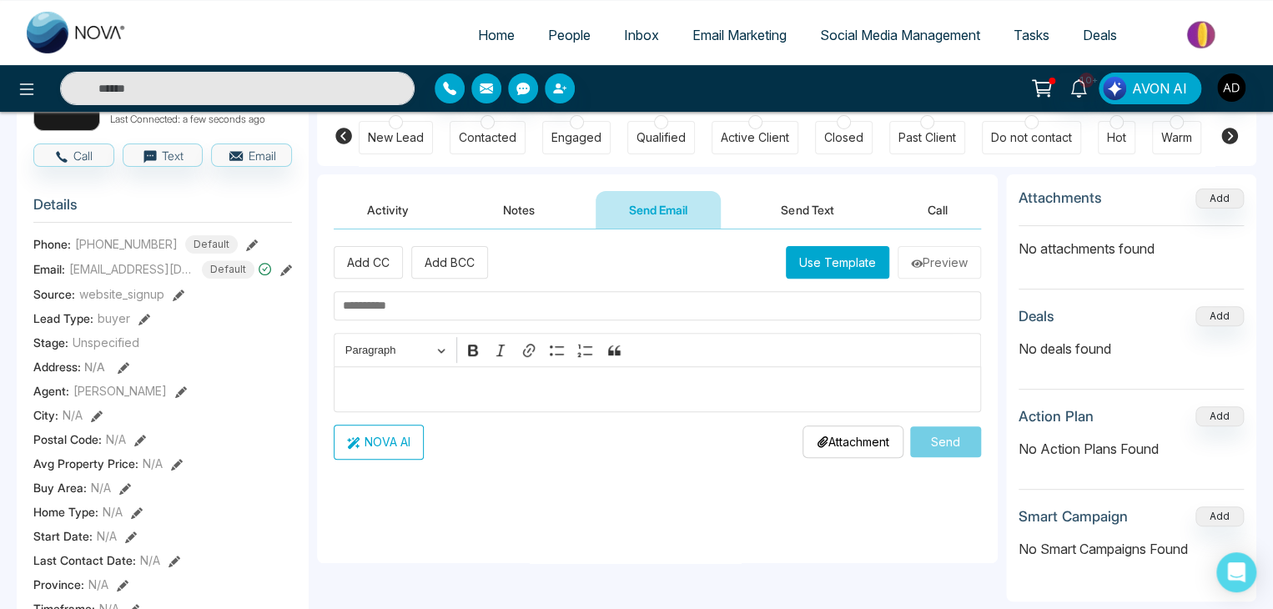
click at [522, 209] on button "Notes" at bounding box center [519, 210] width 98 height 38
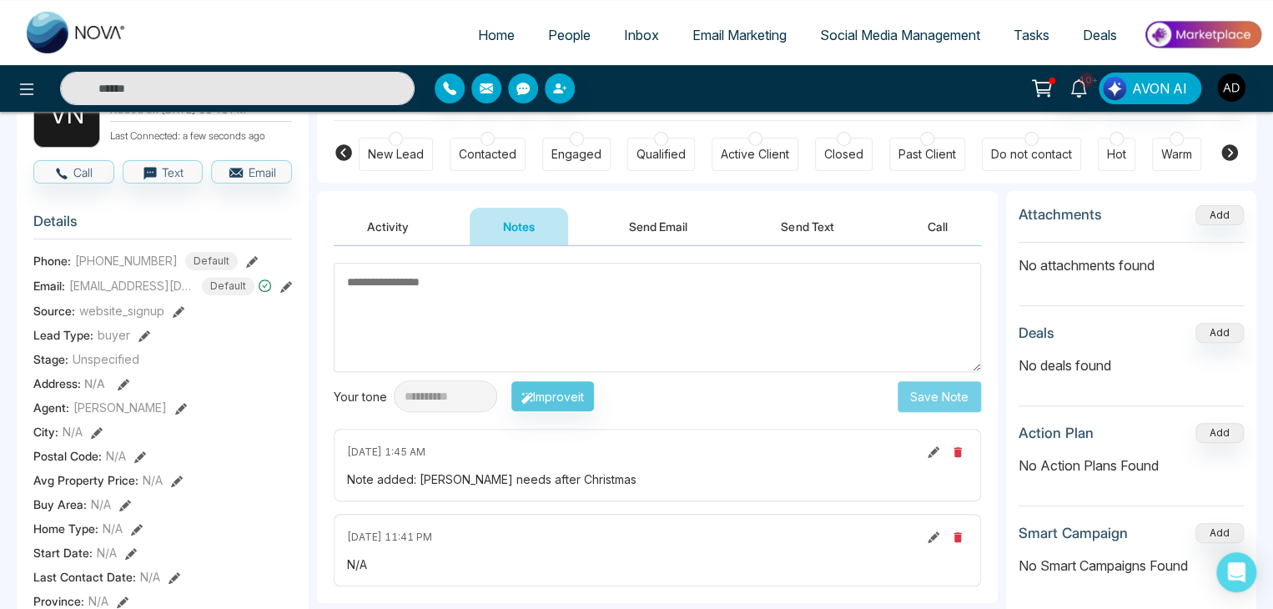
scroll to position [126, 0]
click at [657, 233] on button "Send Email" at bounding box center [658, 228] width 125 height 38
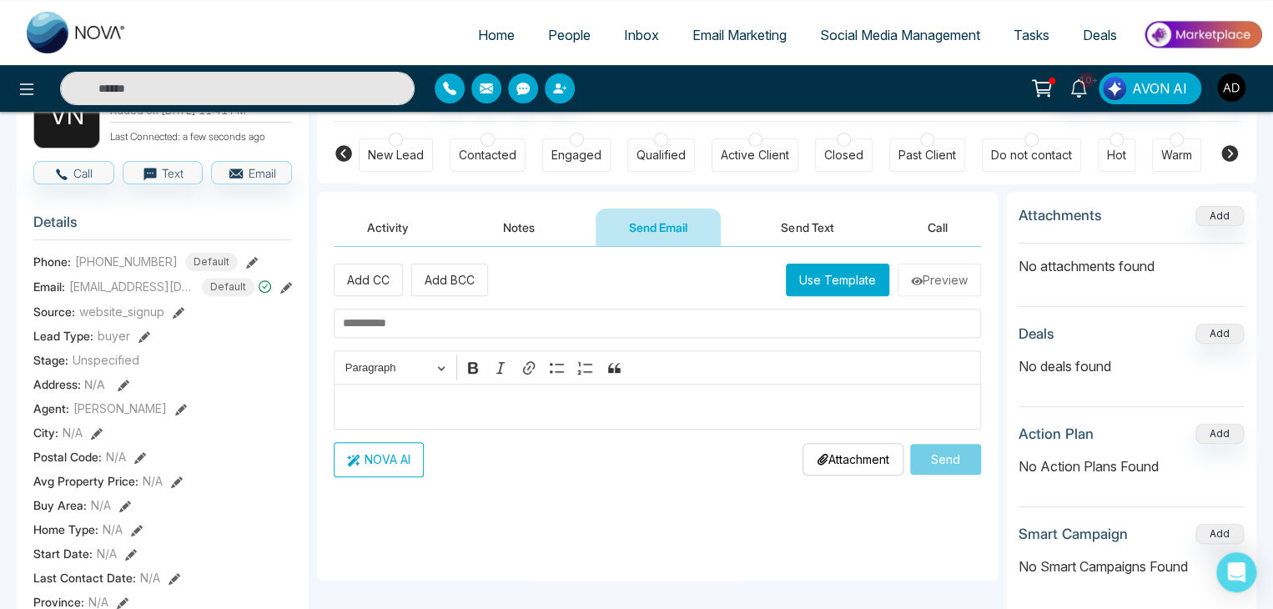
click at [801, 229] on button "Send Text" at bounding box center [807, 228] width 119 height 38
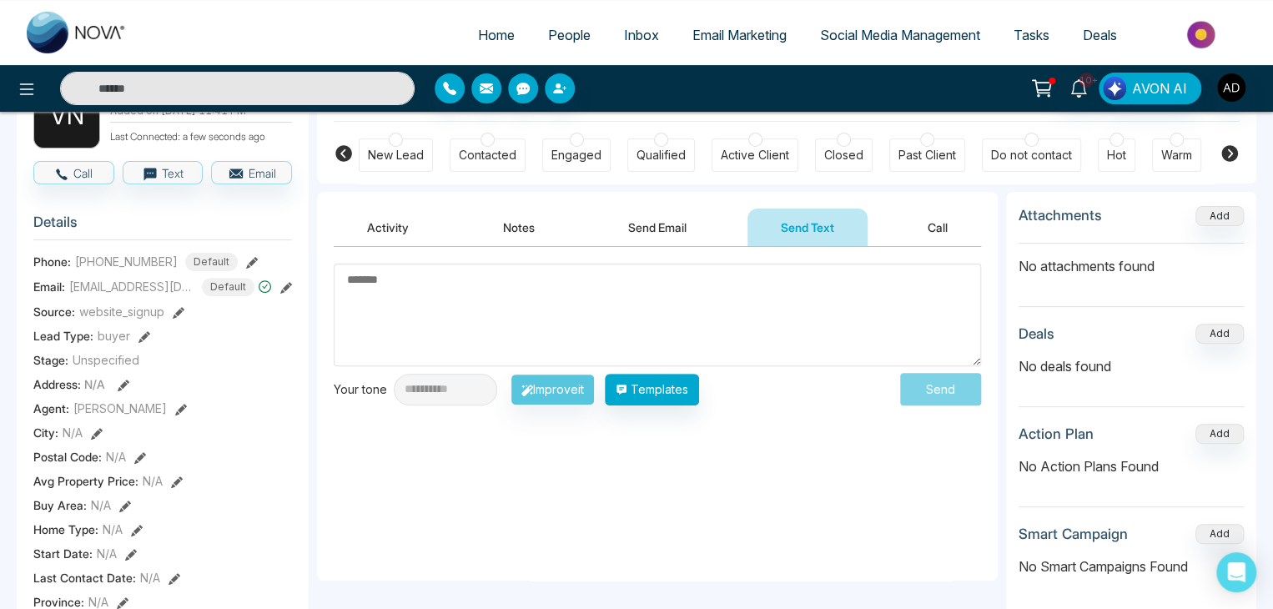
click at [909, 221] on button "Call" at bounding box center [937, 228] width 87 height 38
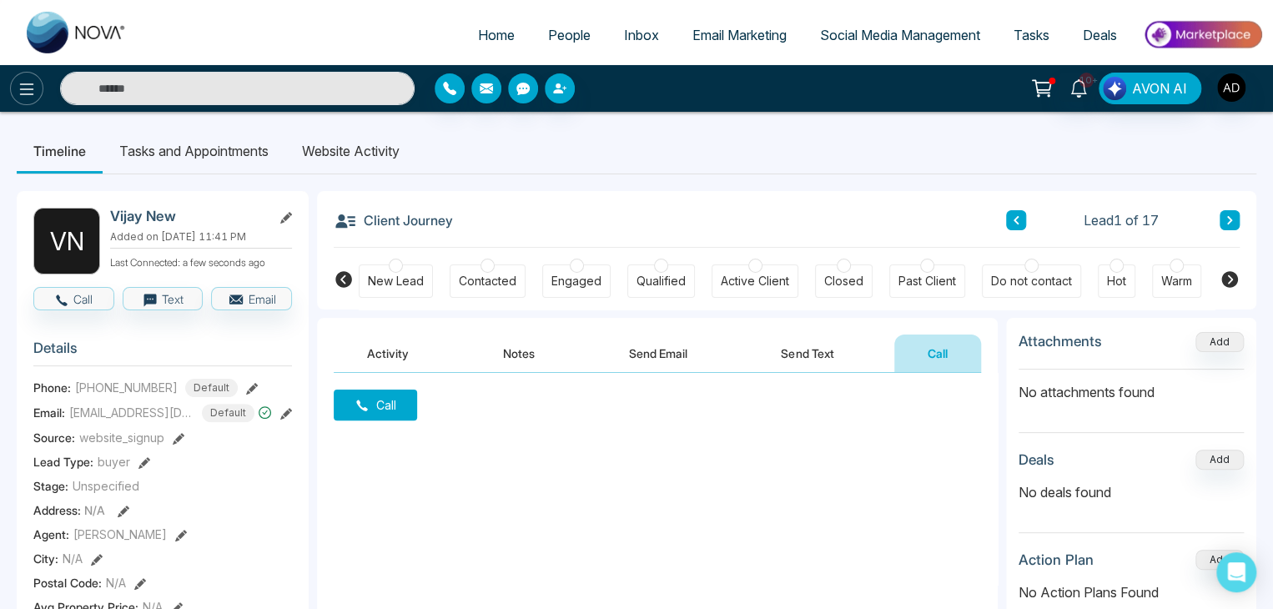
click at [20, 99] on button at bounding box center [26, 88] width 33 height 33
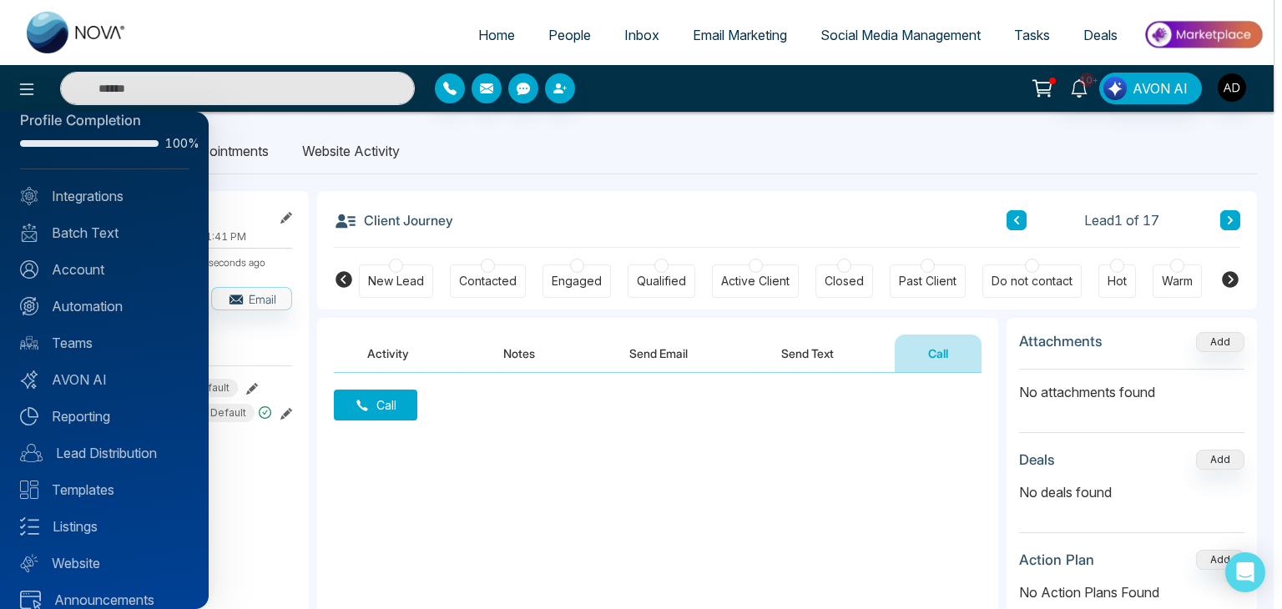
scroll to position [47, 0]
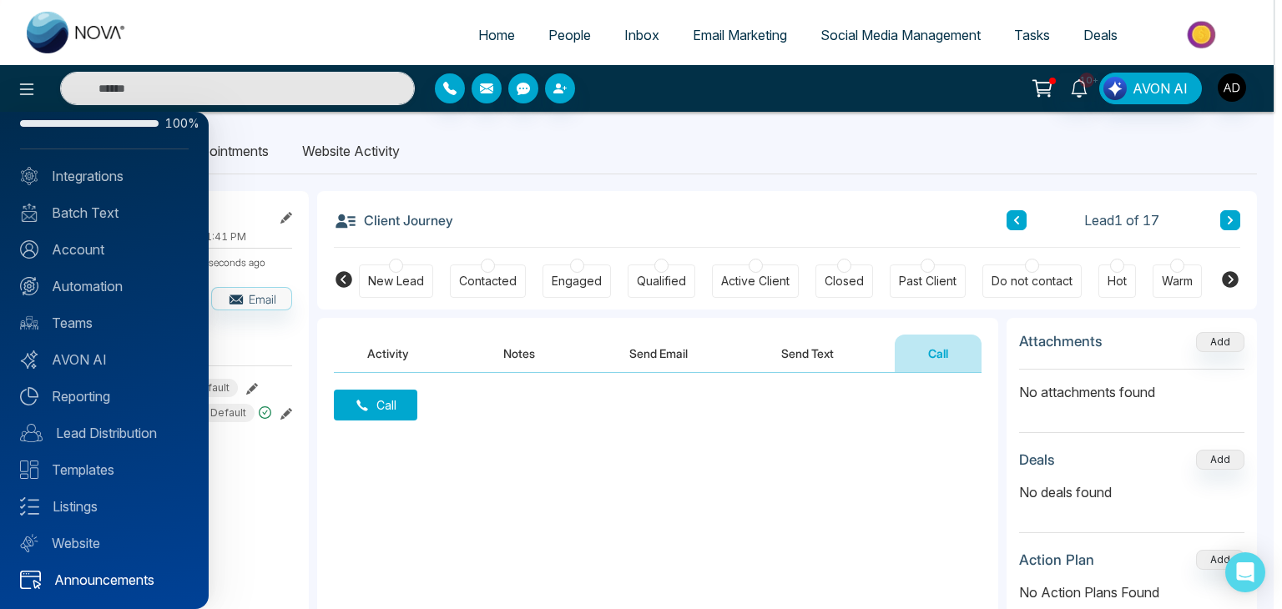
click at [107, 575] on link "Announcements" at bounding box center [104, 580] width 169 height 20
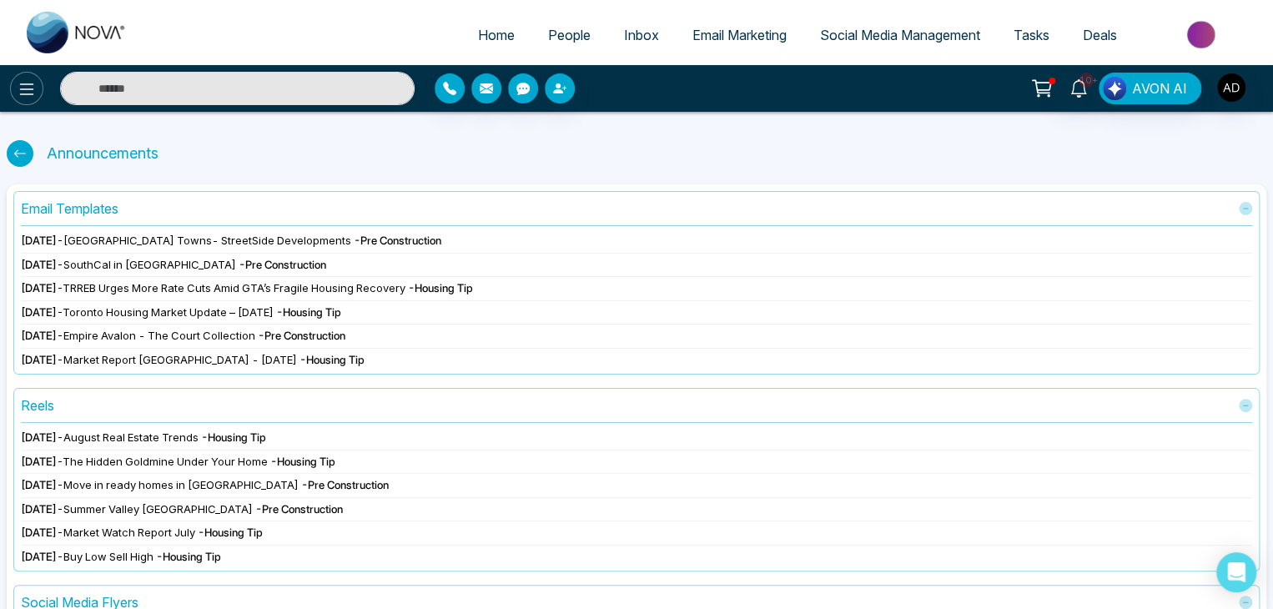
click at [30, 89] on icon at bounding box center [27, 89] width 20 height 20
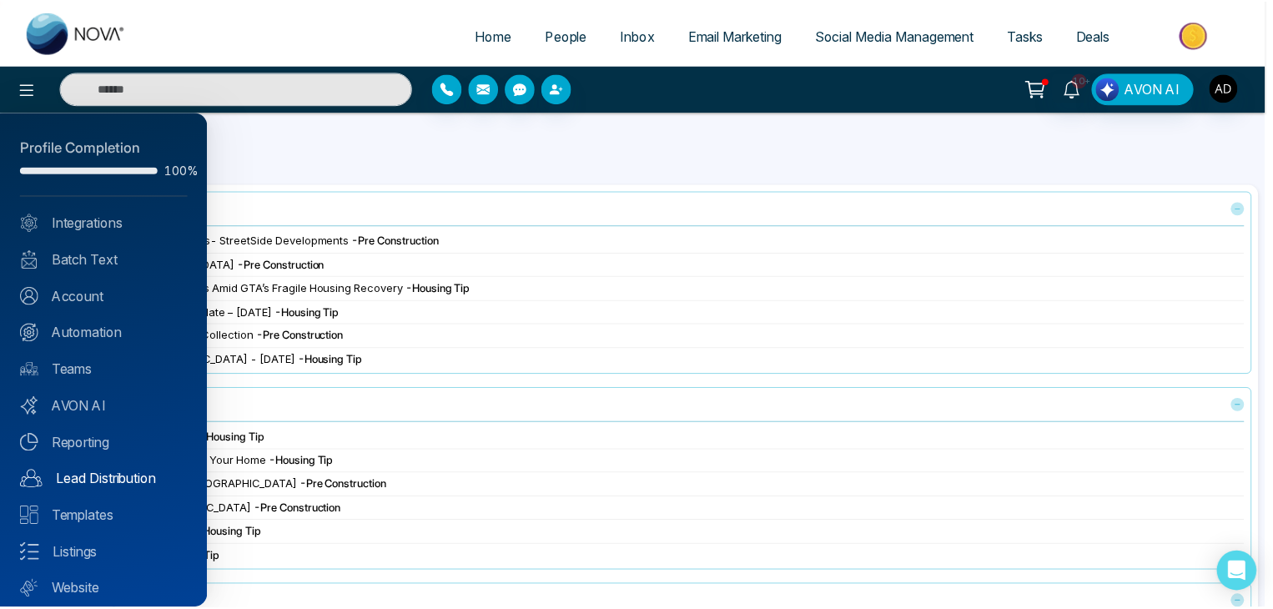
scroll to position [47, 0]
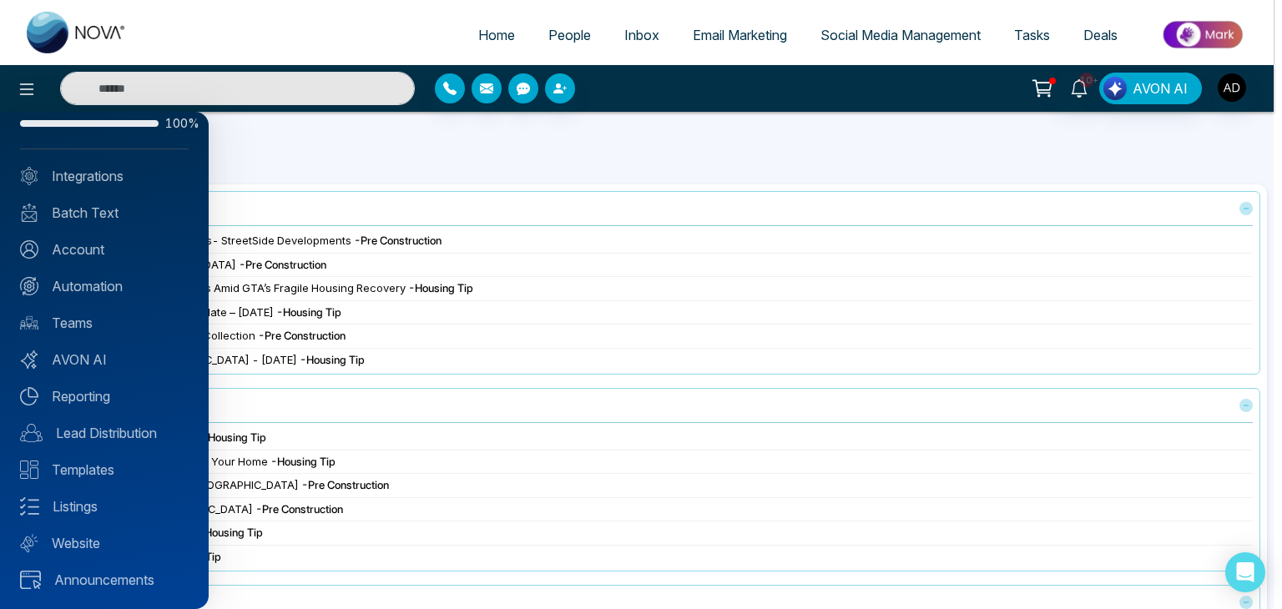
click at [530, 159] on div at bounding box center [641, 304] width 1282 height 609
